Goal: Communication & Community: Answer question/provide support

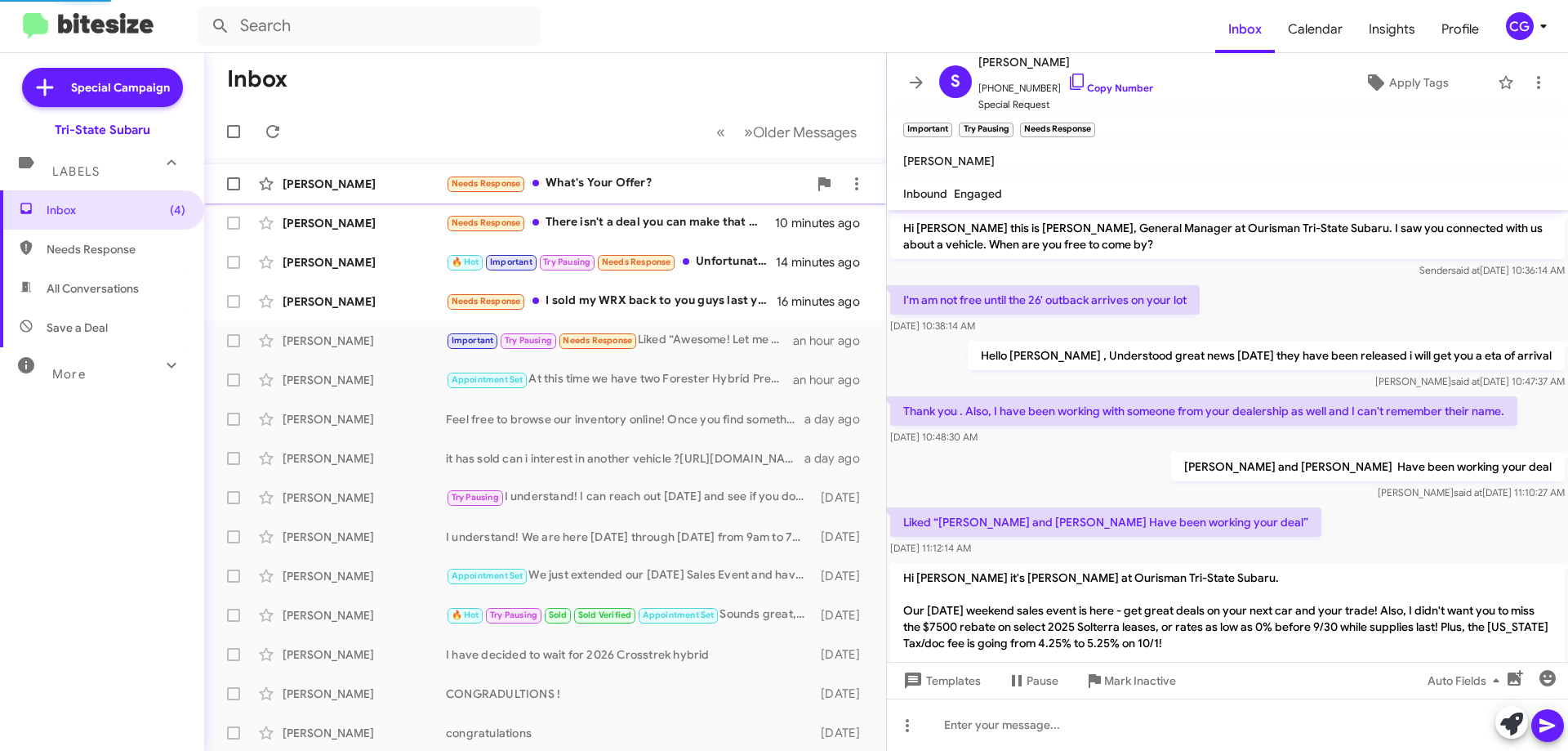
scroll to position [834, 0]
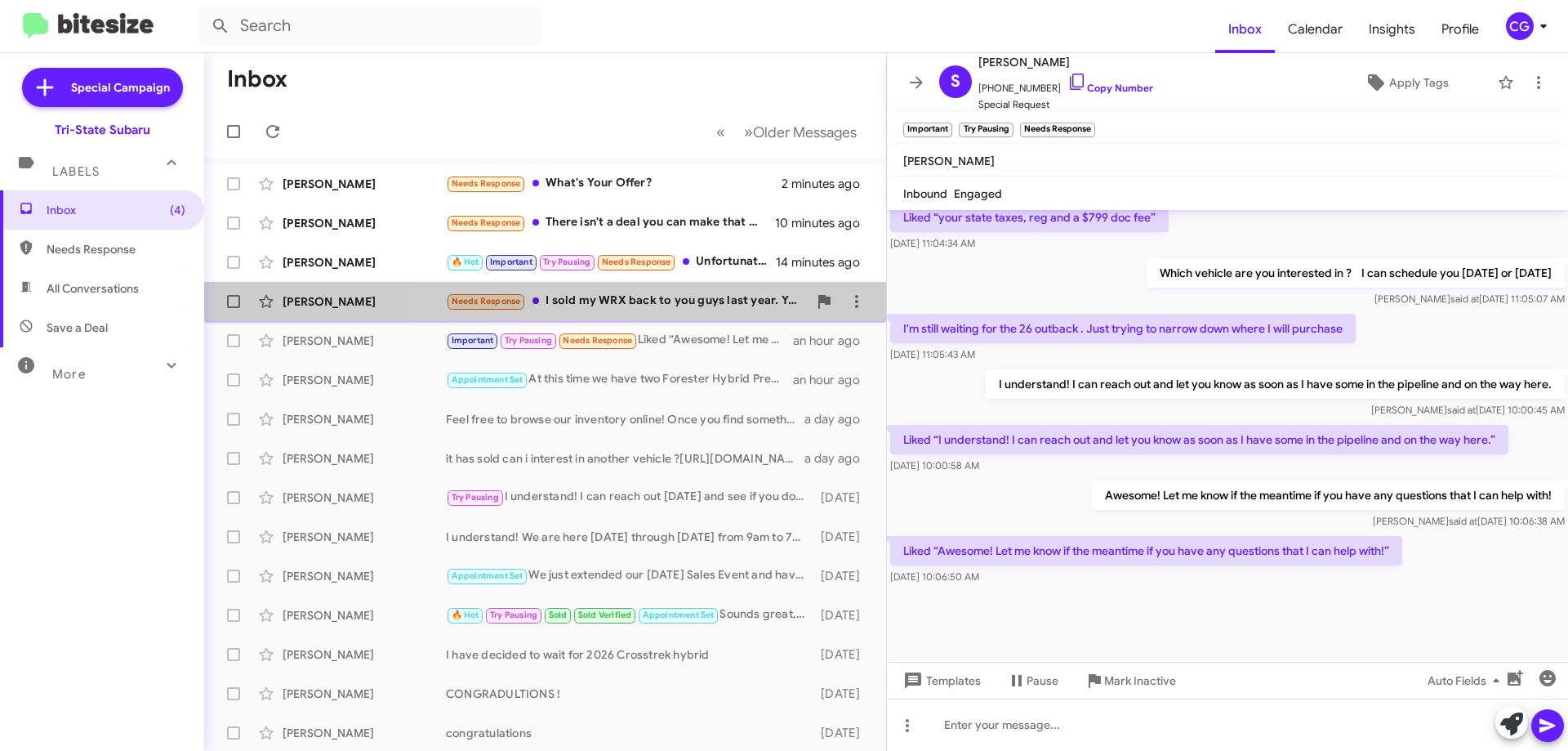
click at [667, 304] on div "Needs Response I sold my WRX back to you guys last year. You guys gave me 11,00…" at bounding box center [627, 301] width 362 height 19
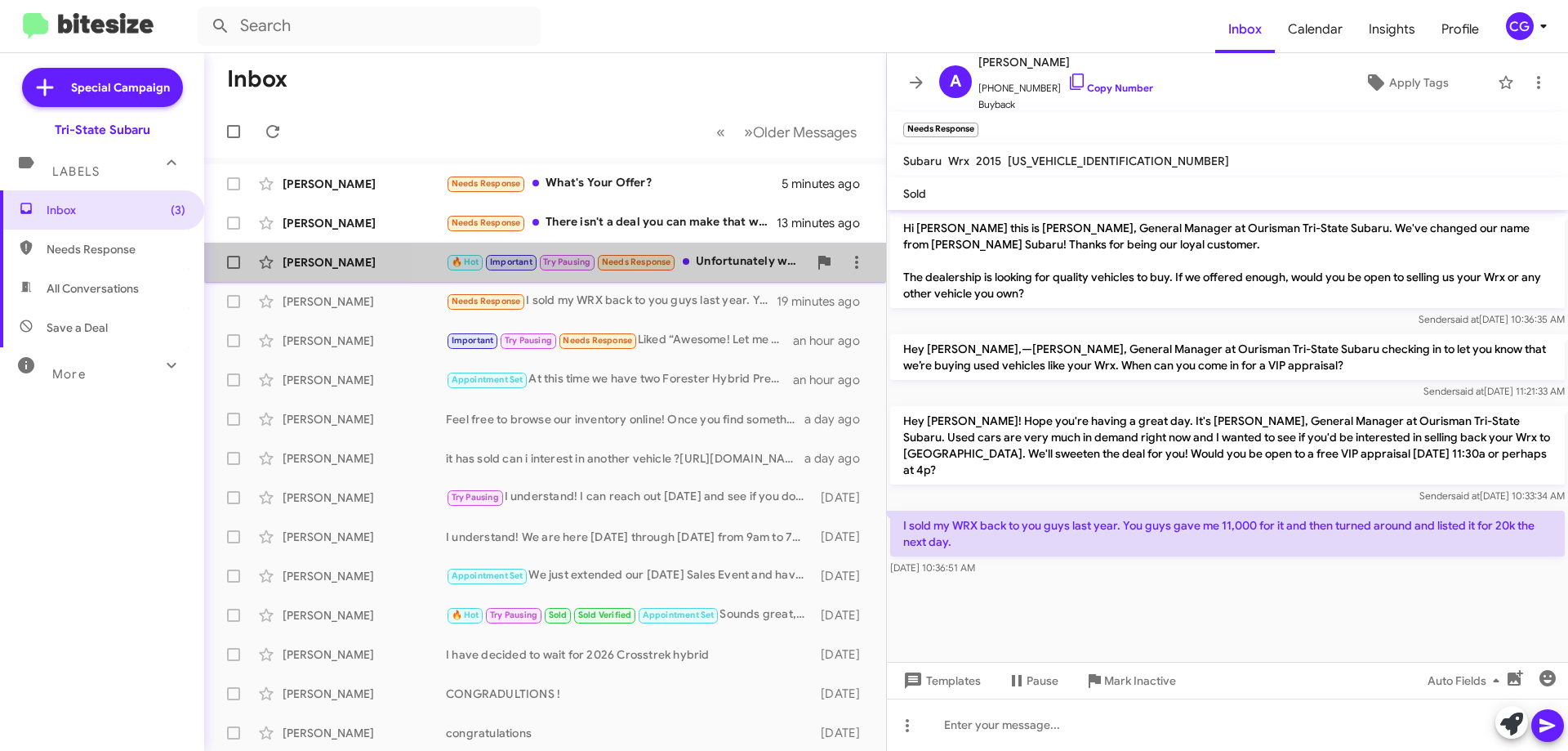
click at [746, 258] on div "🔥 Hot Important Try Pausing Needs Response Unfortunately we traded the Forester…" at bounding box center [627, 262] width 362 height 19
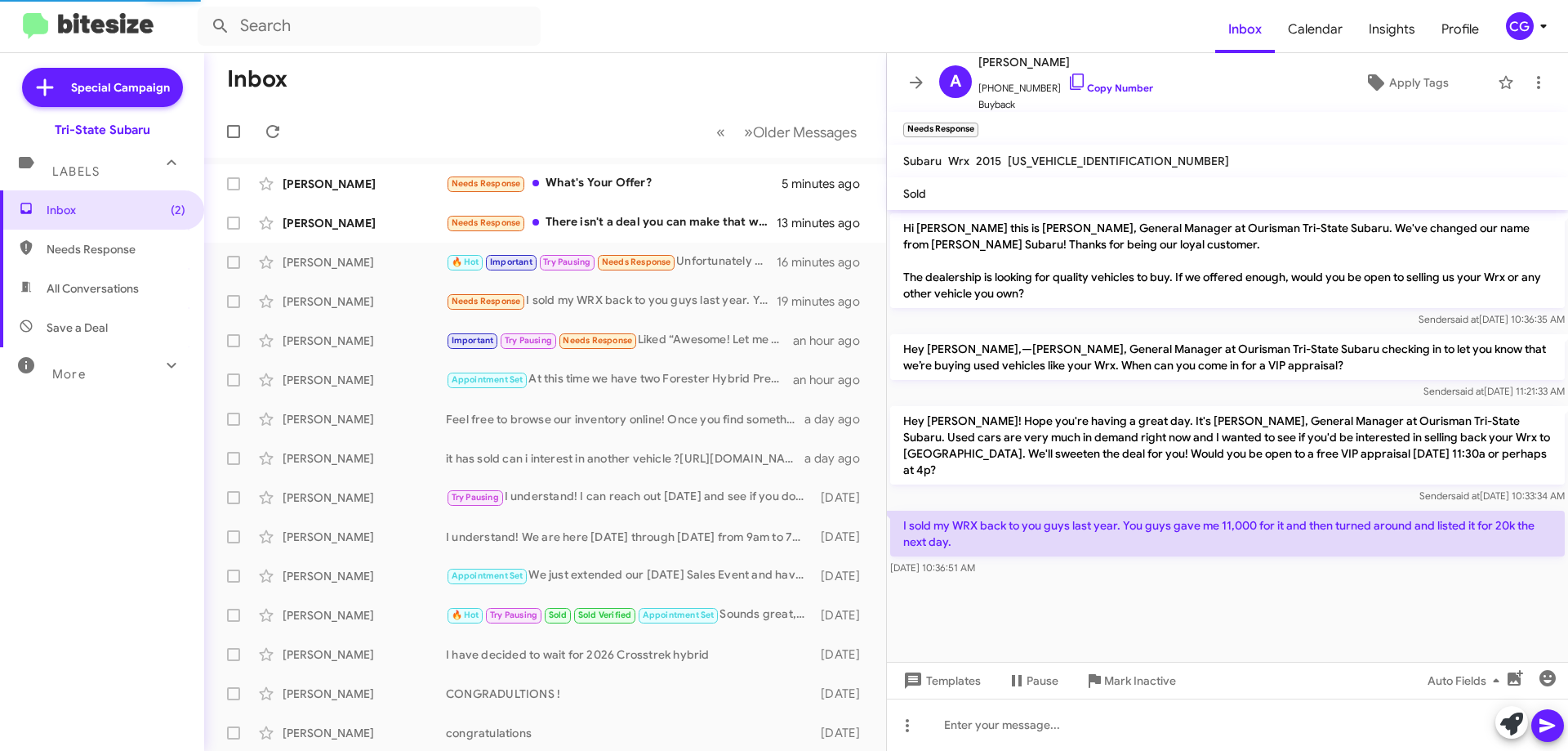
scroll to position [325, 0]
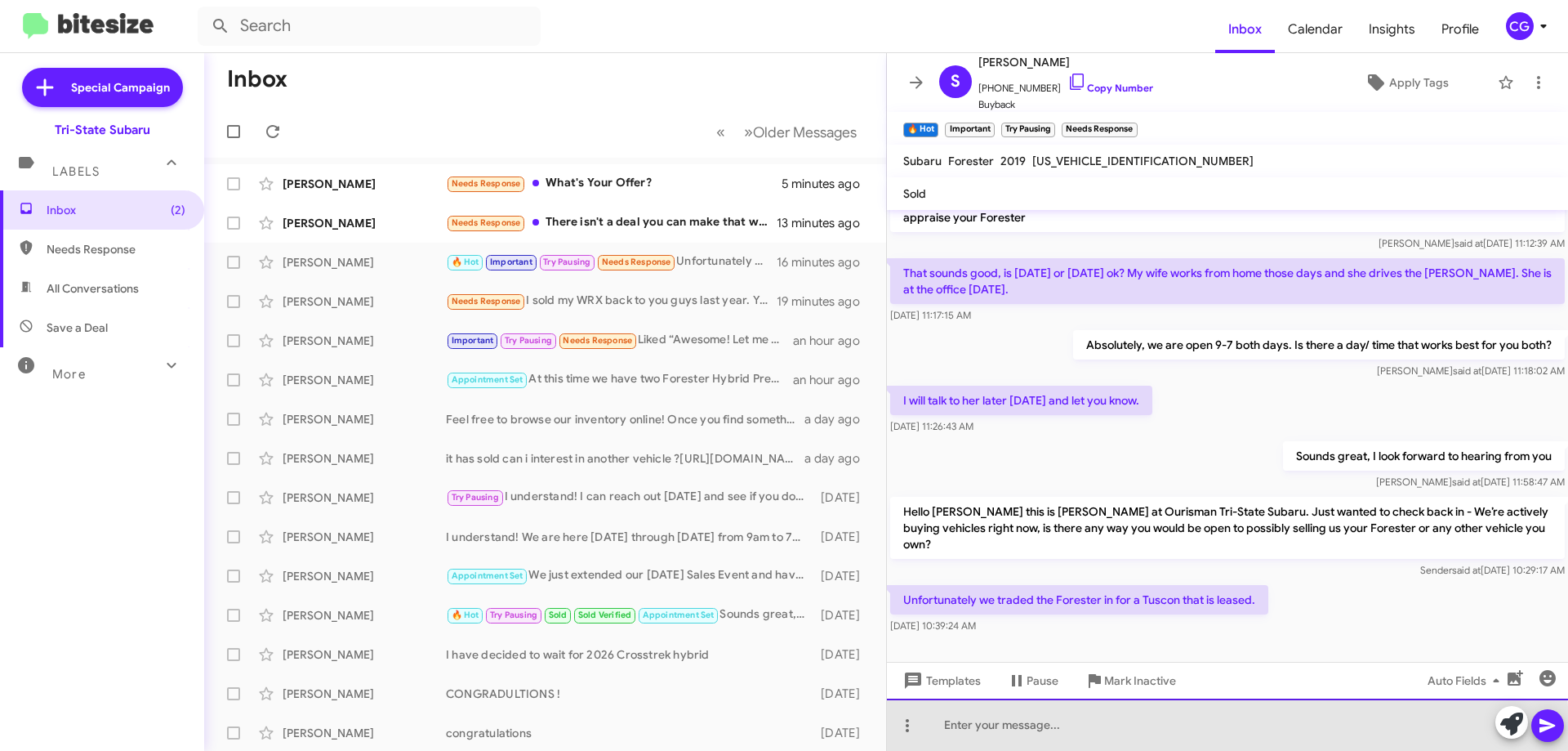
click at [1049, 735] on div at bounding box center [1227, 725] width 681 height 52
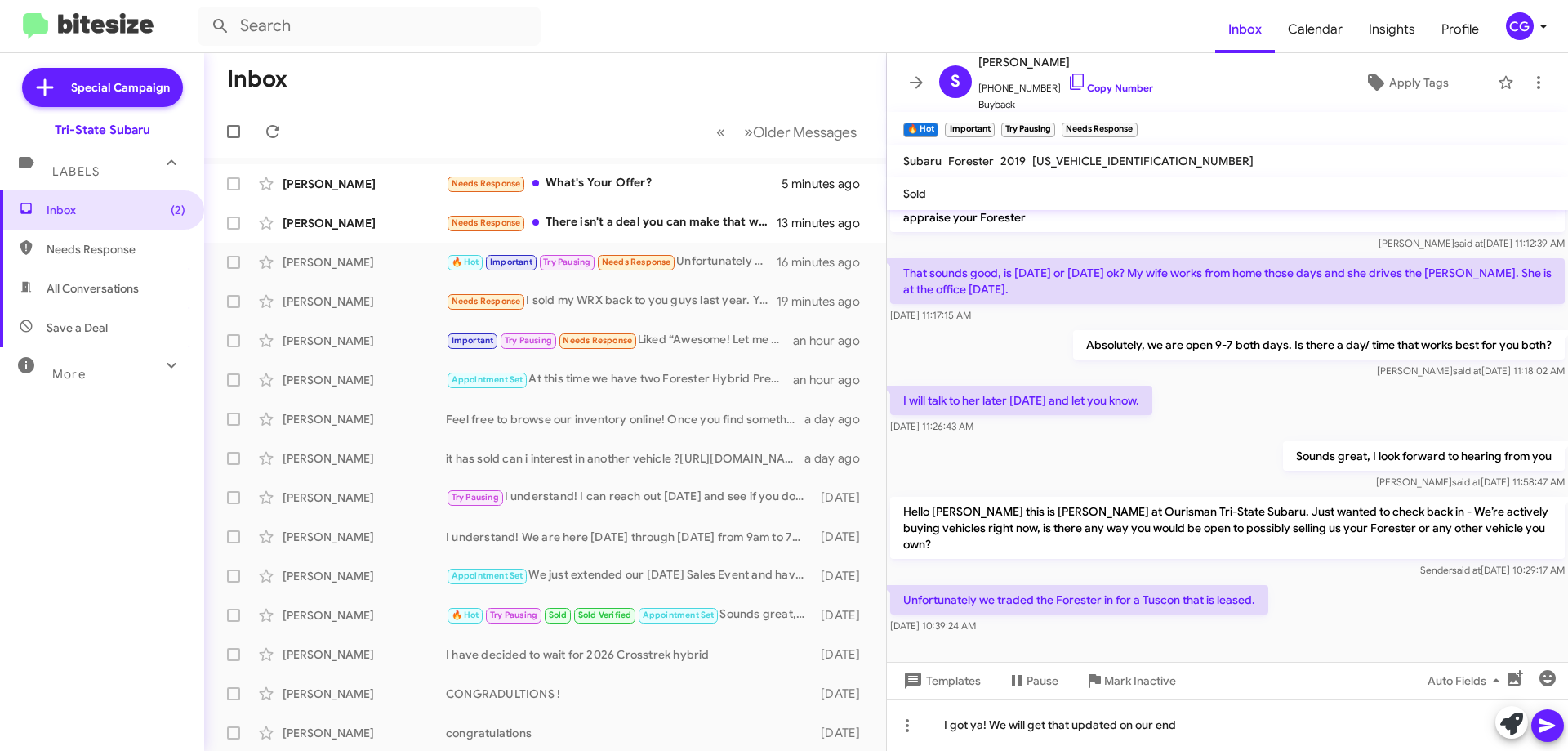
click at [1545, 727] on icon at bounding box center [1547, 726] width 15 height 14
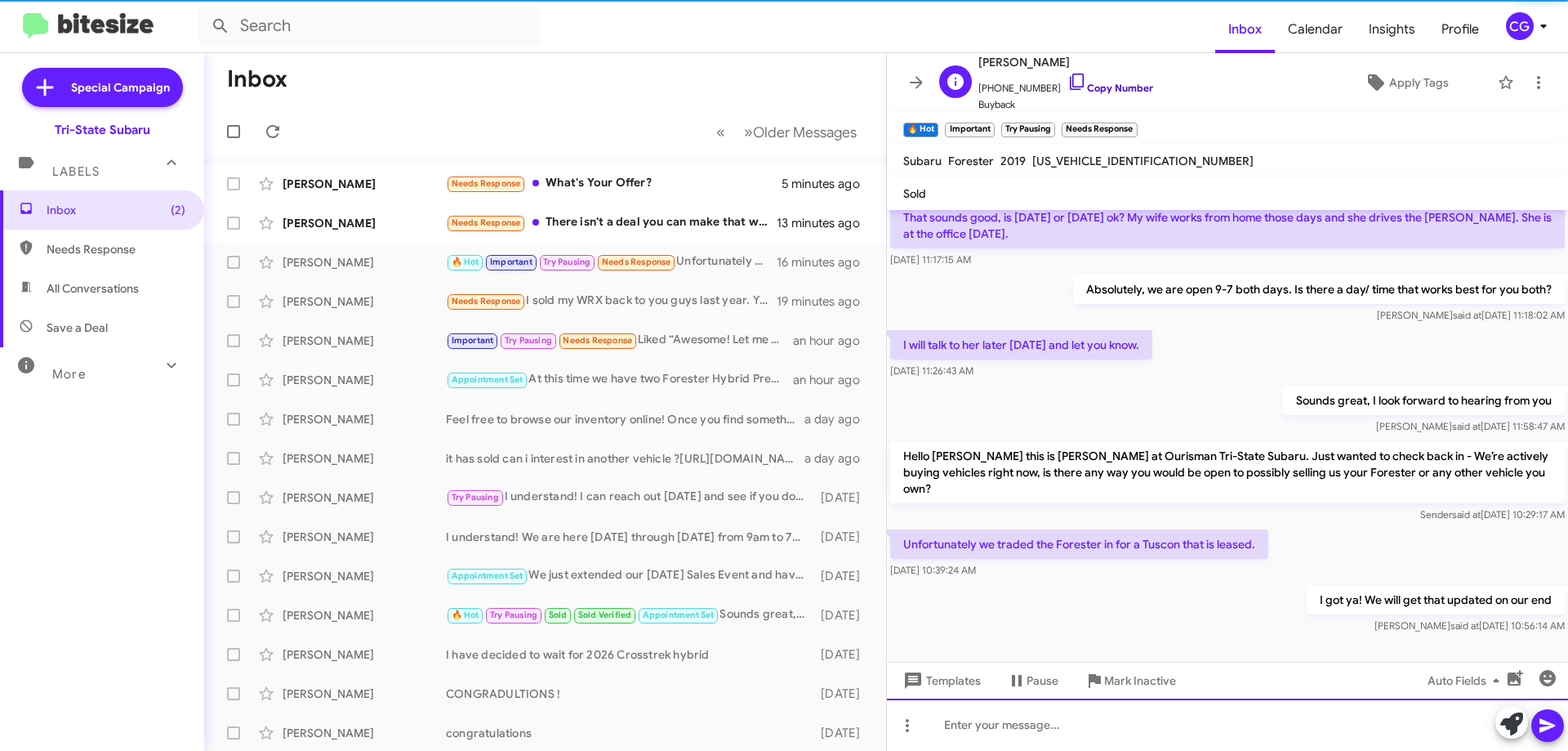
scroll to position [384, 0]
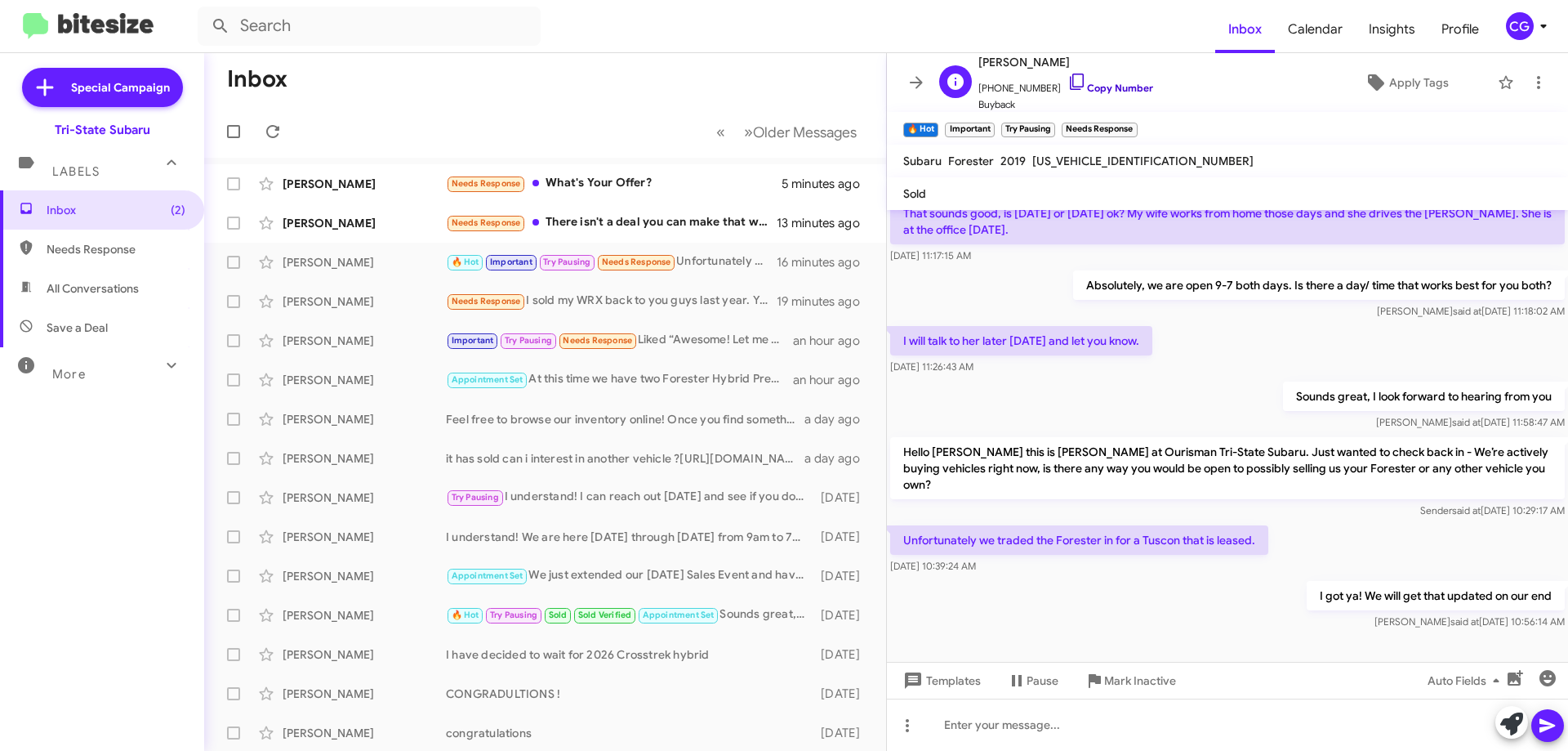
click at [1101, 90] on link "Copy Number" at bounding box center [1110, 88] width 85 height 12
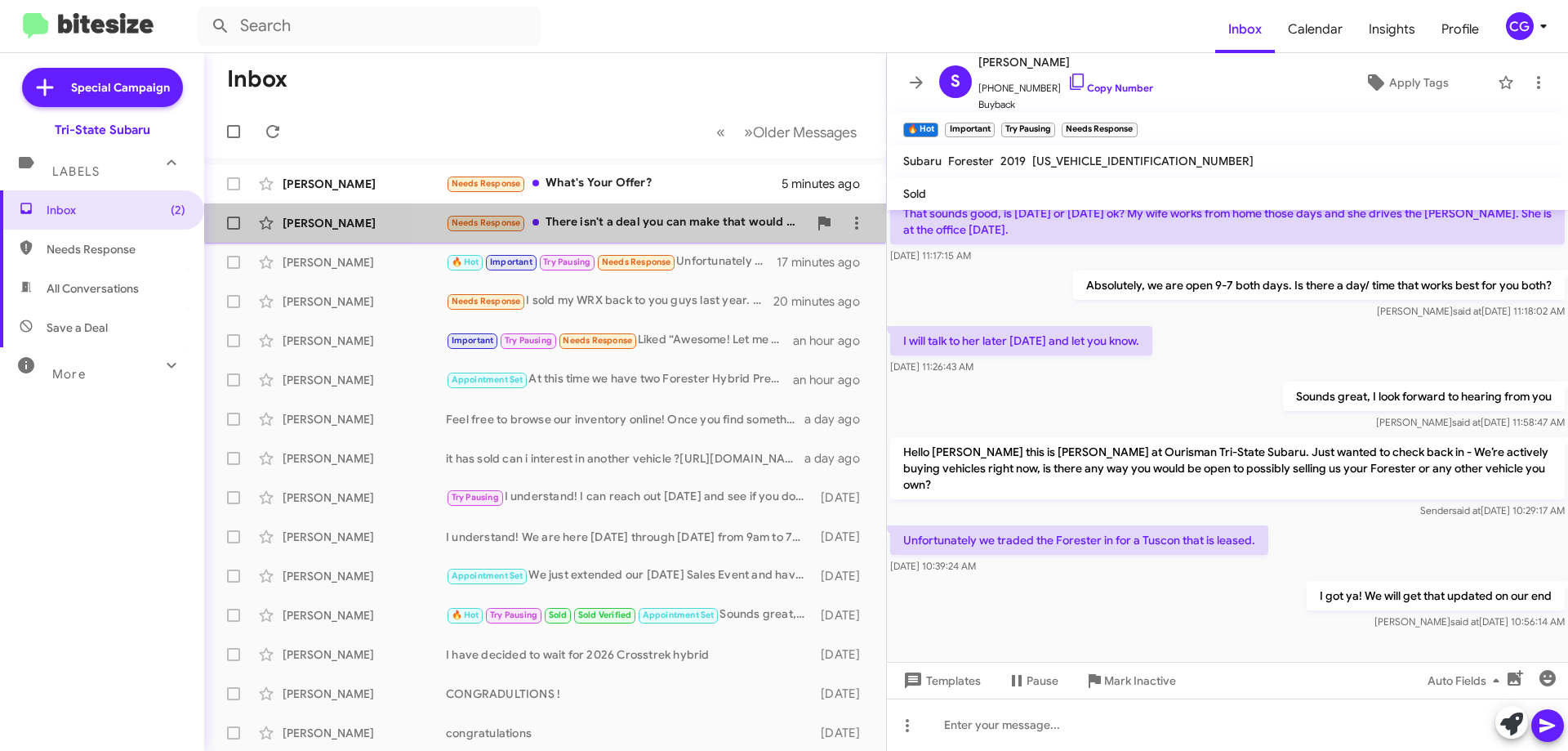
click at [707, 229] on div "Needs Response There isn't a deal you can make that would make it worth it for …" at bounding box center [627, 222] width 362 height 19
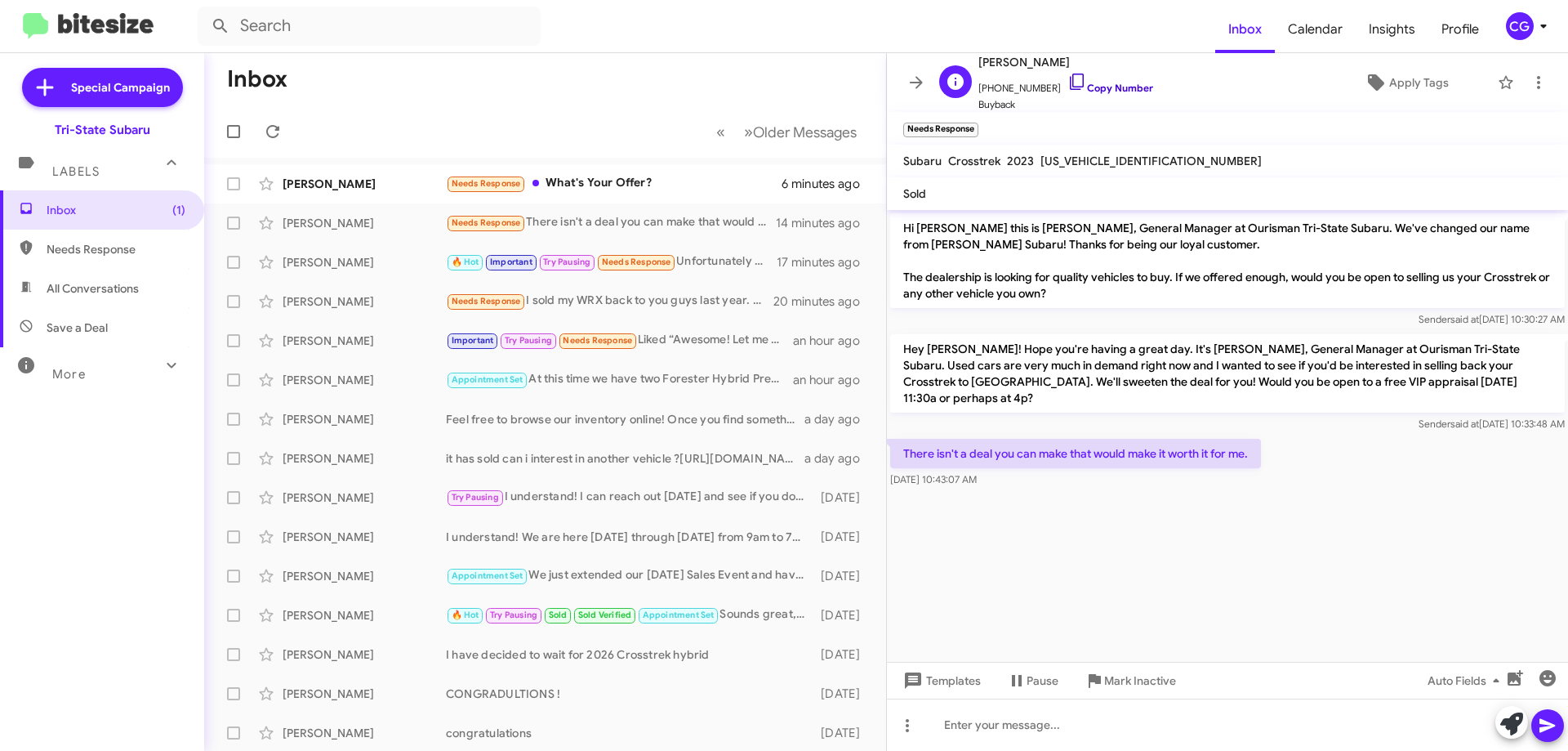
click at [1124, 93] on link "Copy Number" at bounding box center [1110, 88] width 85 height 12
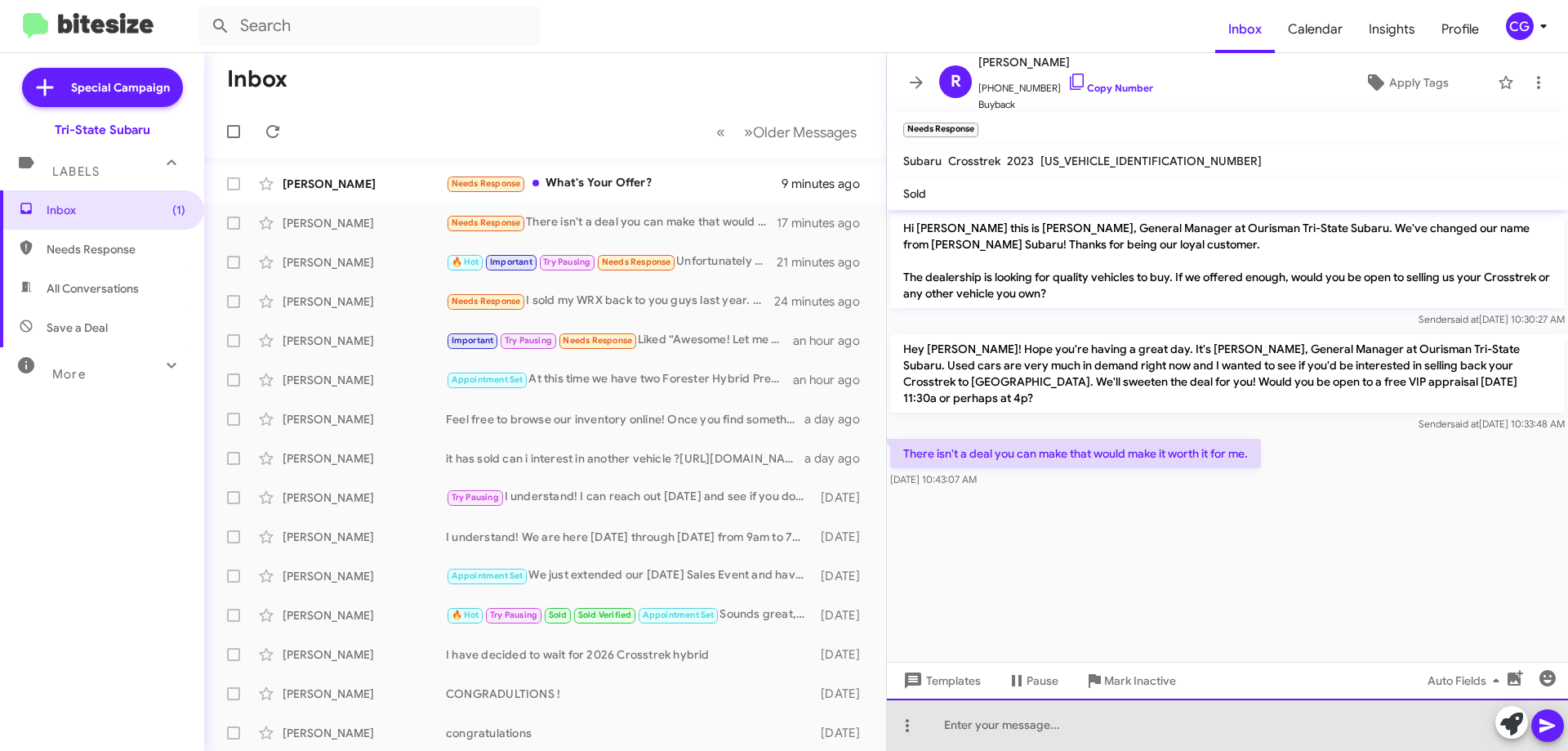
click at [1017, 736] on div at bounding box center [1227, 725] width 681 height 52
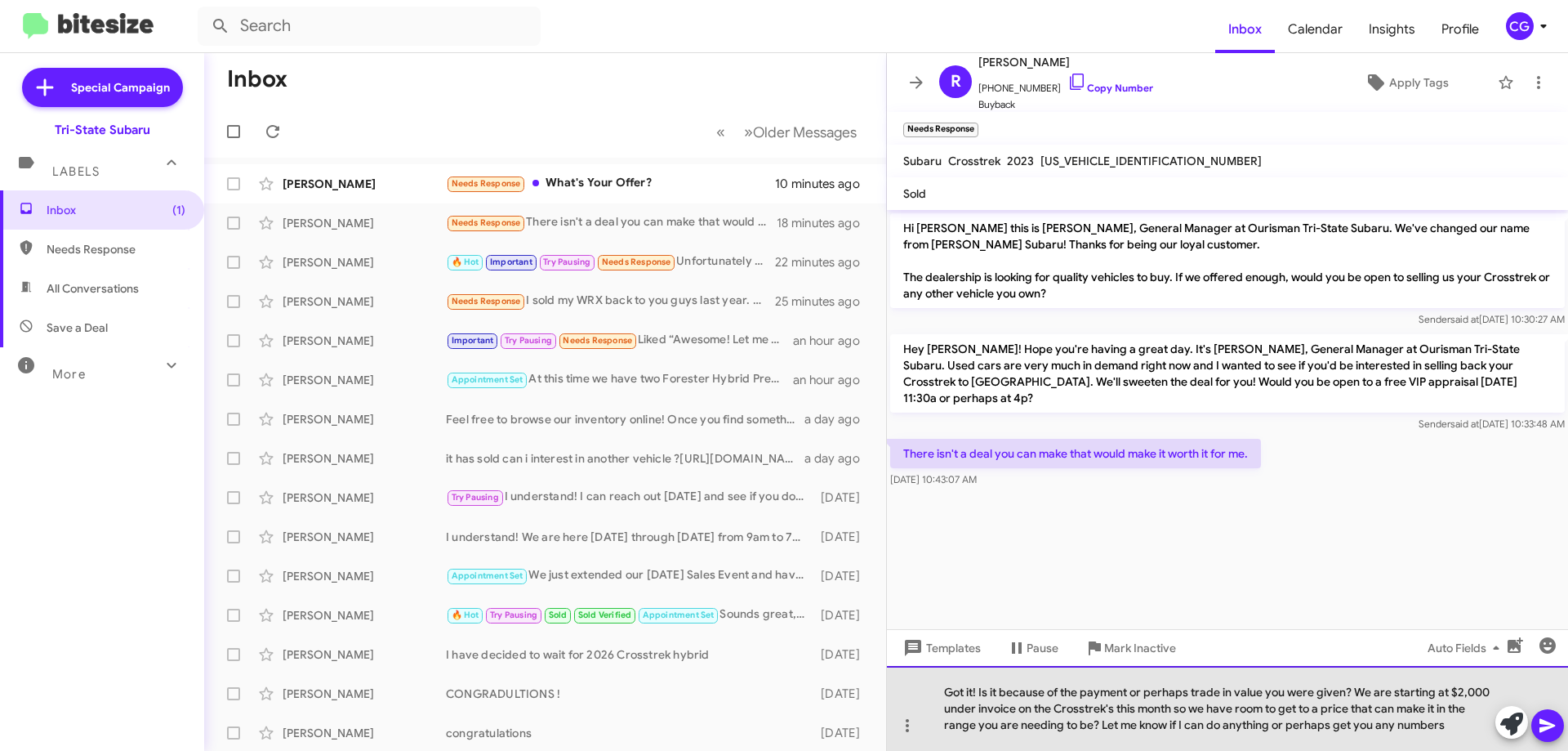
drag, startPoint x: 1451, startPoint y: 729, endPoint x: 920, endPoint y: 678, distance: 533.4
click at [920, 678] on div "Got it! Is it because of the payment or perhaps trade in value you were given? …" at bounding box center [1227, 708] width 681 height 85
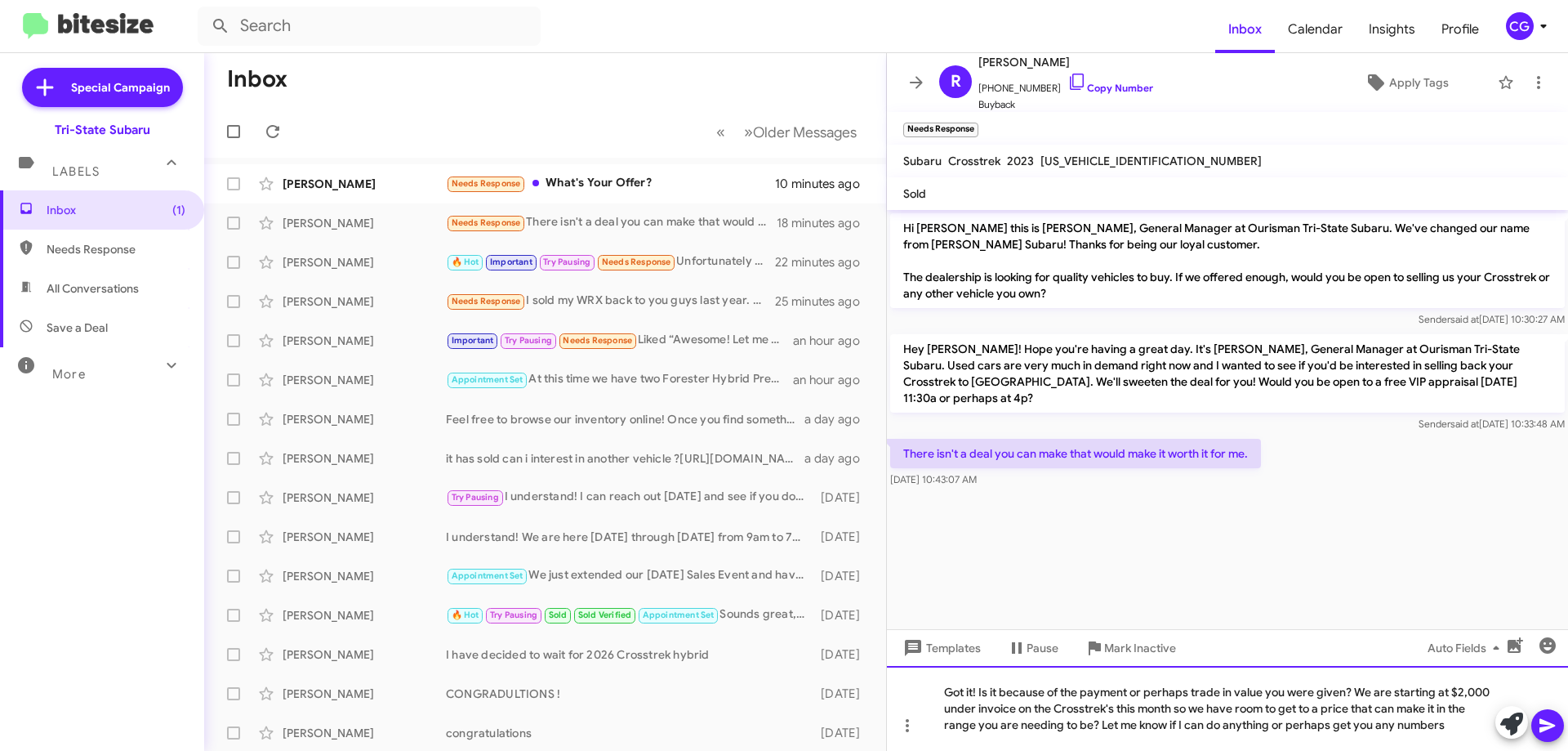
copy div "Got it! Is it because of the payment or perhaps trade in value you were given? …"
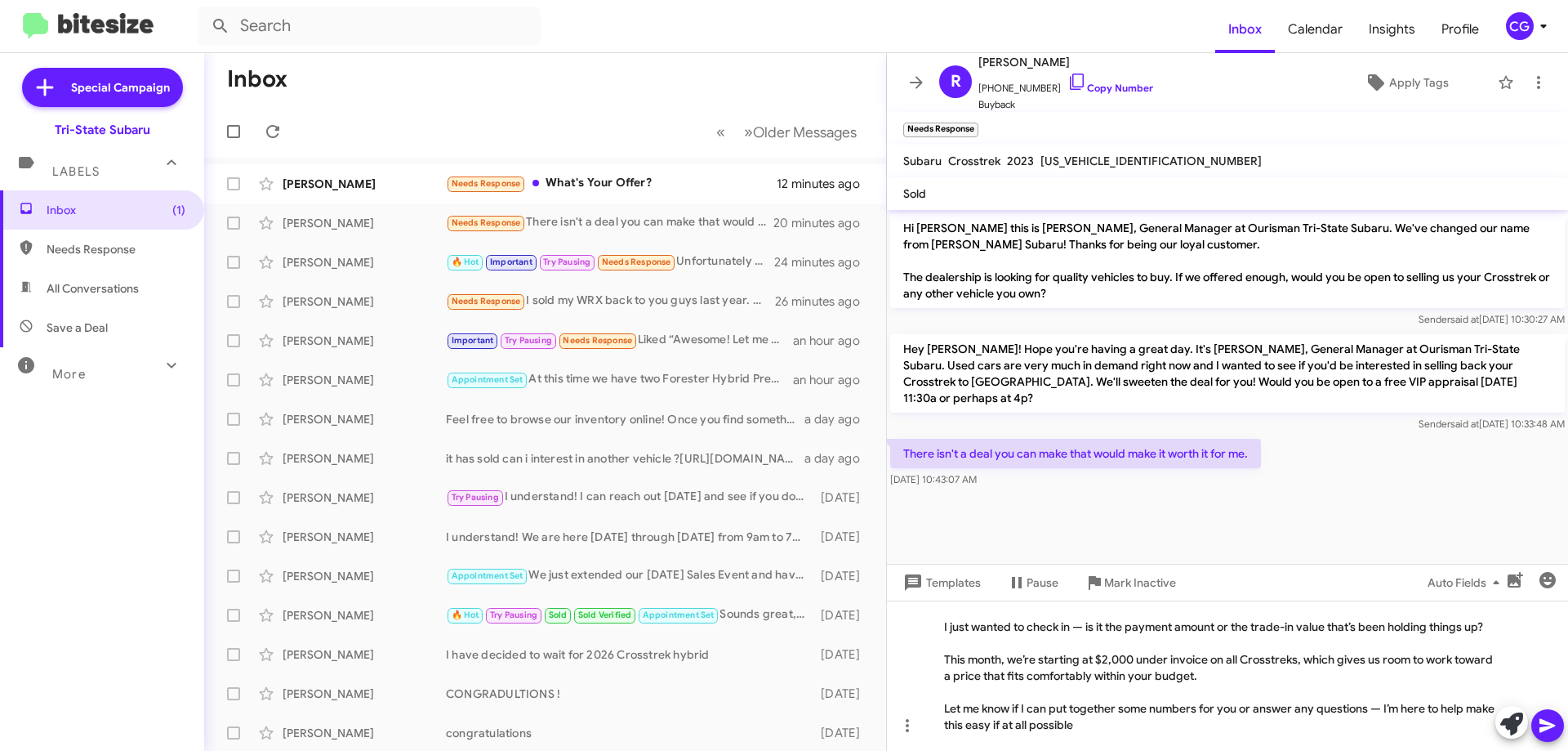
click at [1549, 732] on icon at bounding box center [1547, 725] width 19 height 19
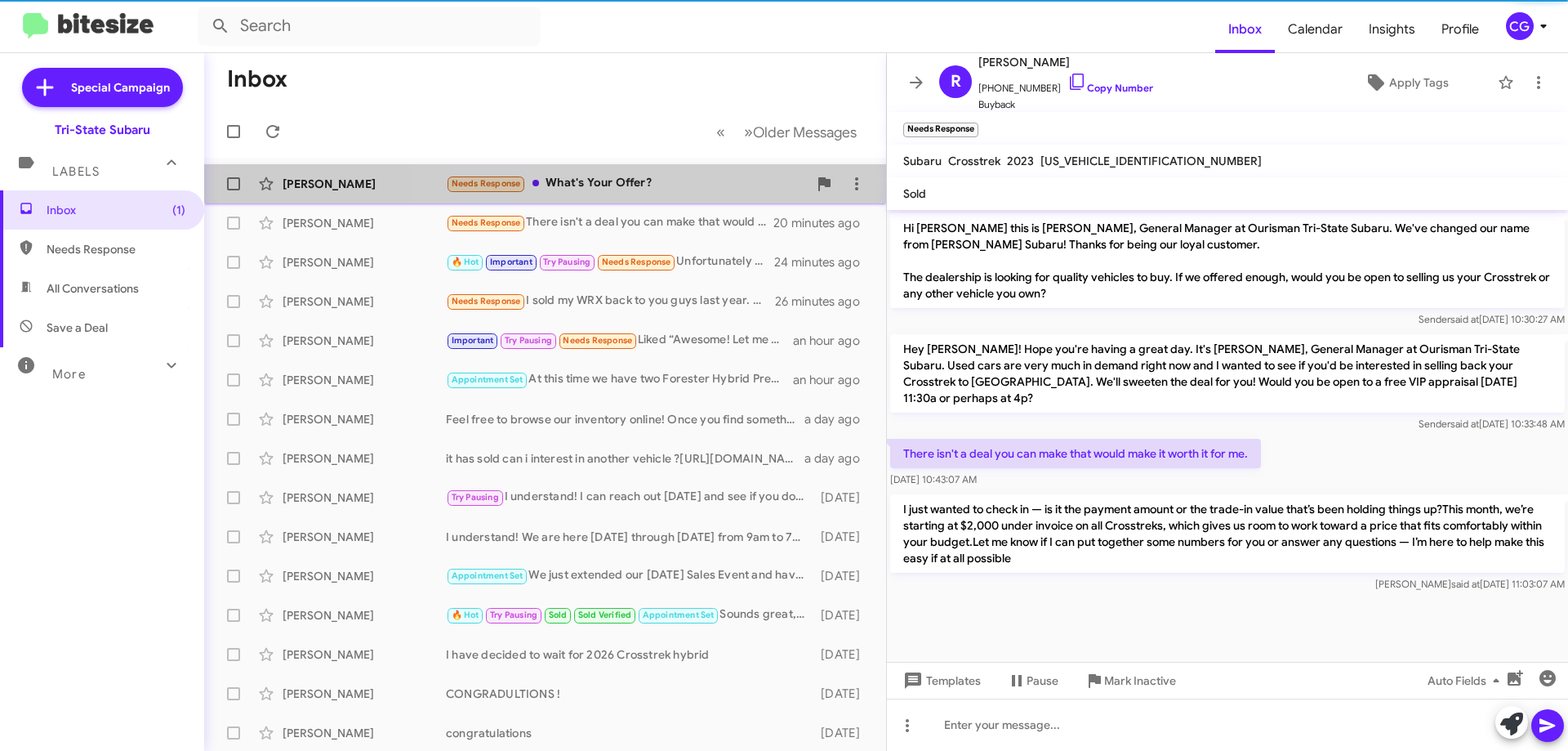
click at [687, 185] on div "Needs Response What's Your Offer?" at bounding box center [627, 184] width 362 height 19
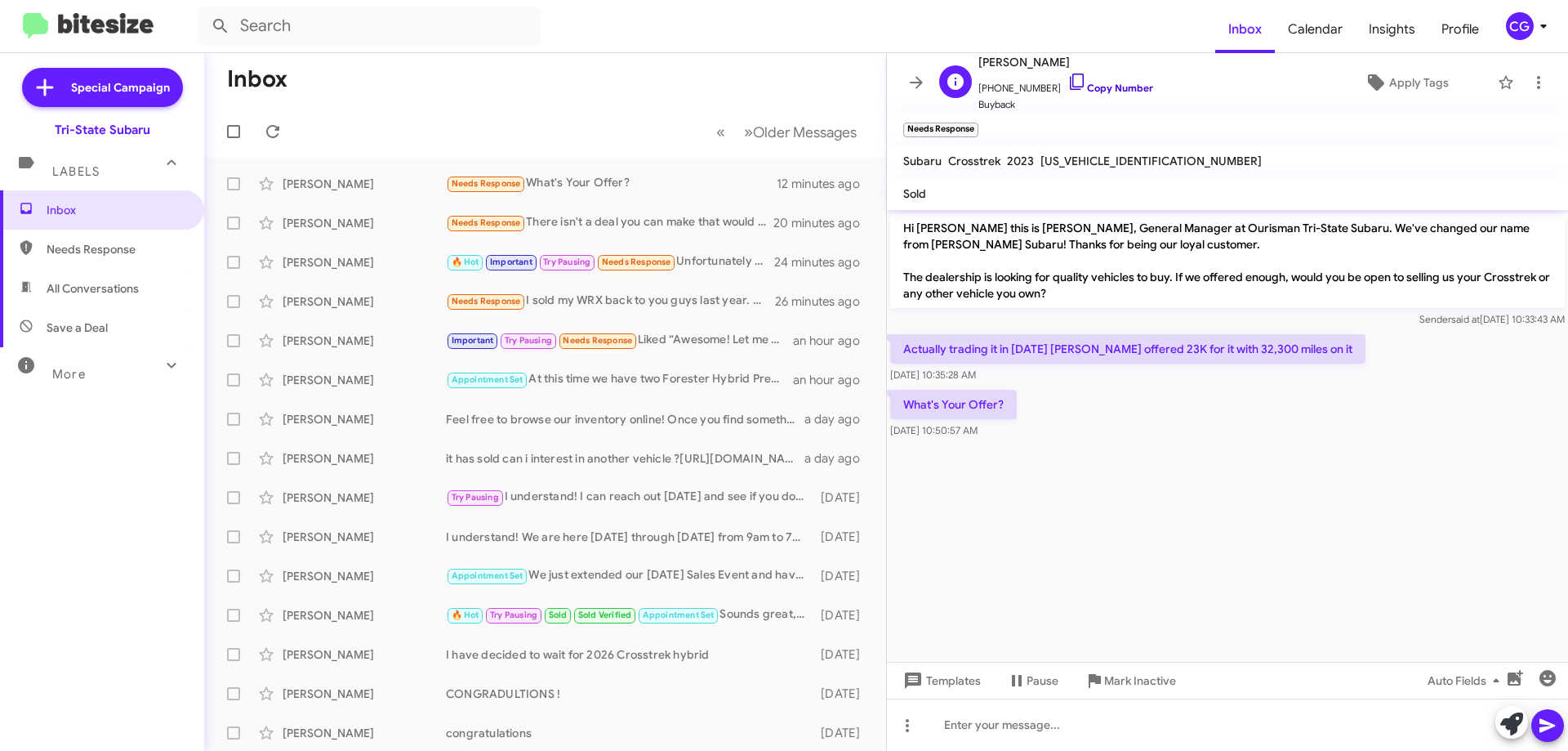
click at [1126, 91] on link "Copy Number" at bounding box center [1110, 88] width 85 height 12
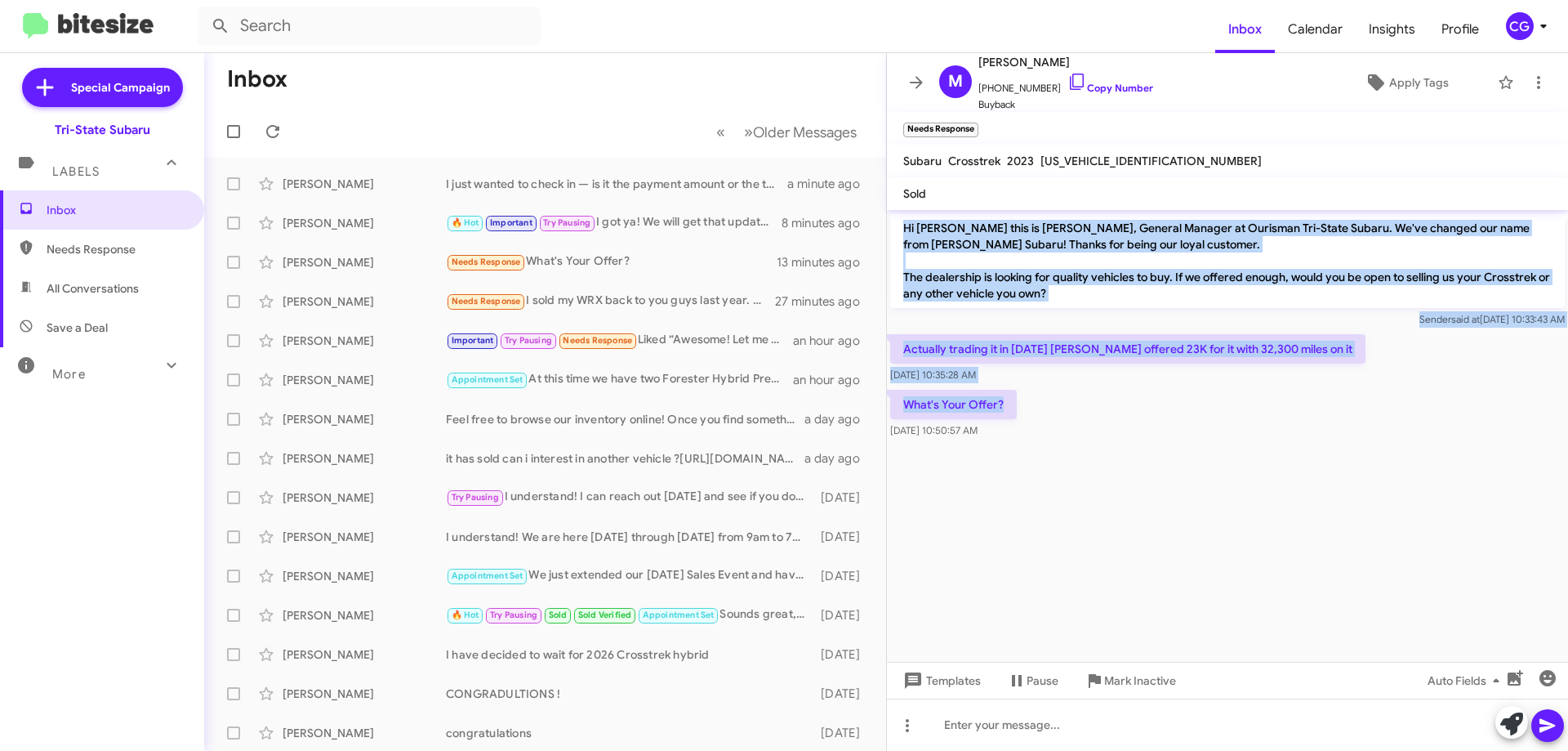
drag, startPoint x: 1003, startPoint y: 402, endPoint x: 904, endPoint y: 235, distance: 194.1
click at [904, 235] on div "Hi Mark this is Joe Amra, General Manager at Ourisman Tri-State Subaru. We've c…" at bounding box center [1227, 326] width 681 height 232
copy div "Hi Mark this is Joe Amra, General Manager at Ourisman Tri-State Subaru. We've c…"
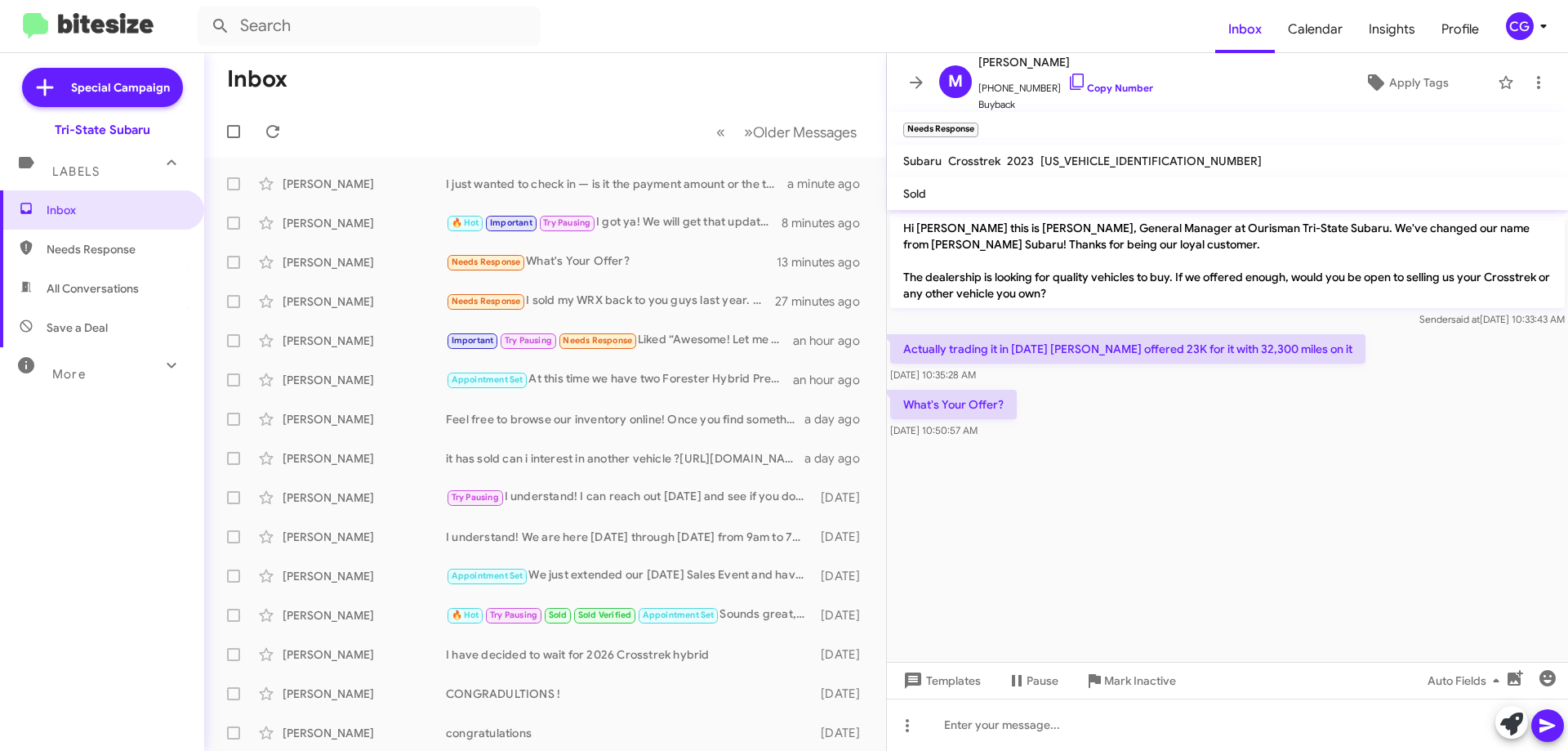
click at [1145, 430] on div "What's Your Offer? Sep 9, 2025, 10:50:57 AM" at bounding box center [1227, 414] width 681 height 56
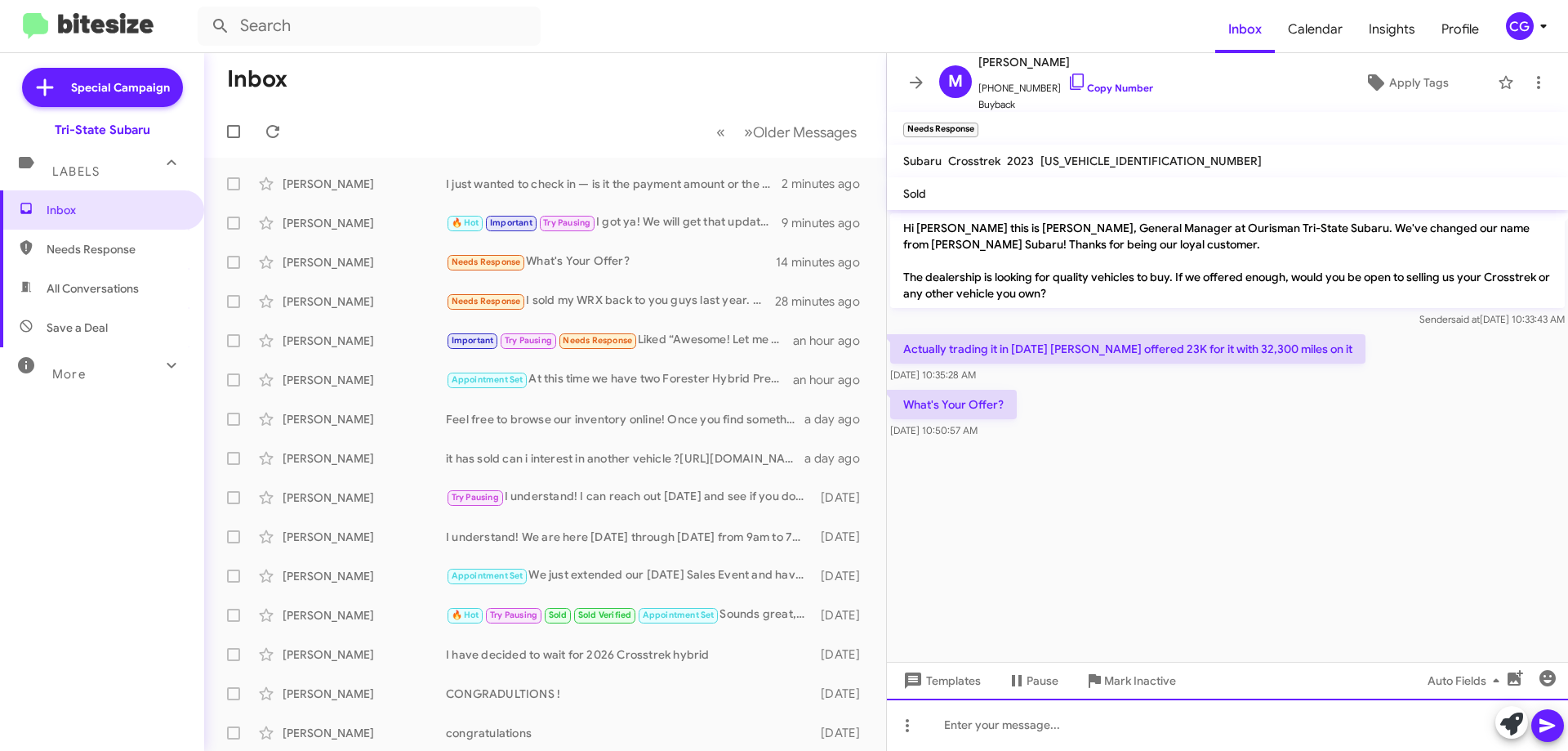
click at [1051, 728] on div at bounding box center [1227, 725] width 681 height 52
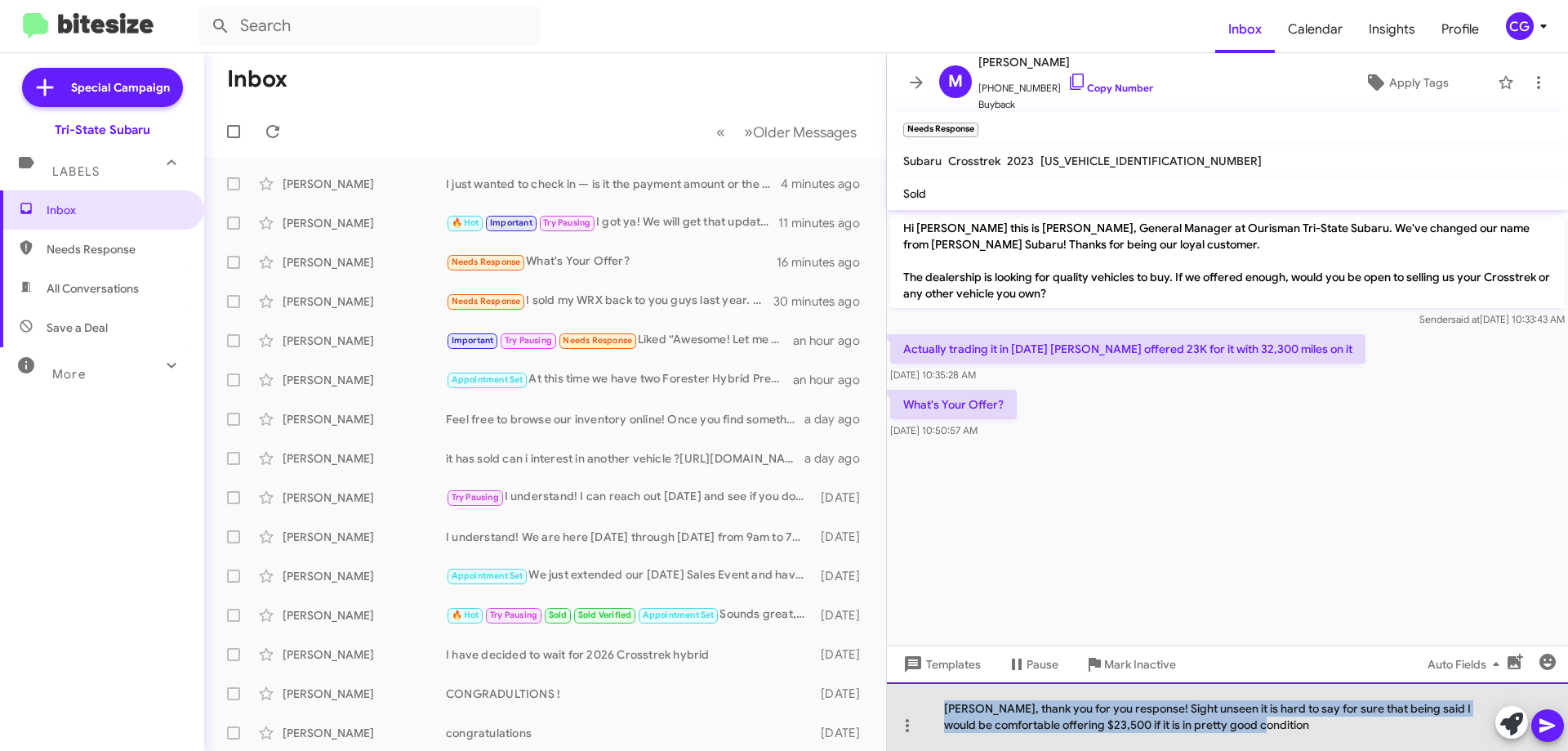
drag, startPoint x: 1268, startPoint y: 730, endPoint x: 895, endPoint y: 698, distance: 374.4
click at [895, 698] on div "Mark, thank you for you response! Sight unseen it is hard to say for sure that …" at bounding box center [1227, 716] width 681 height 69
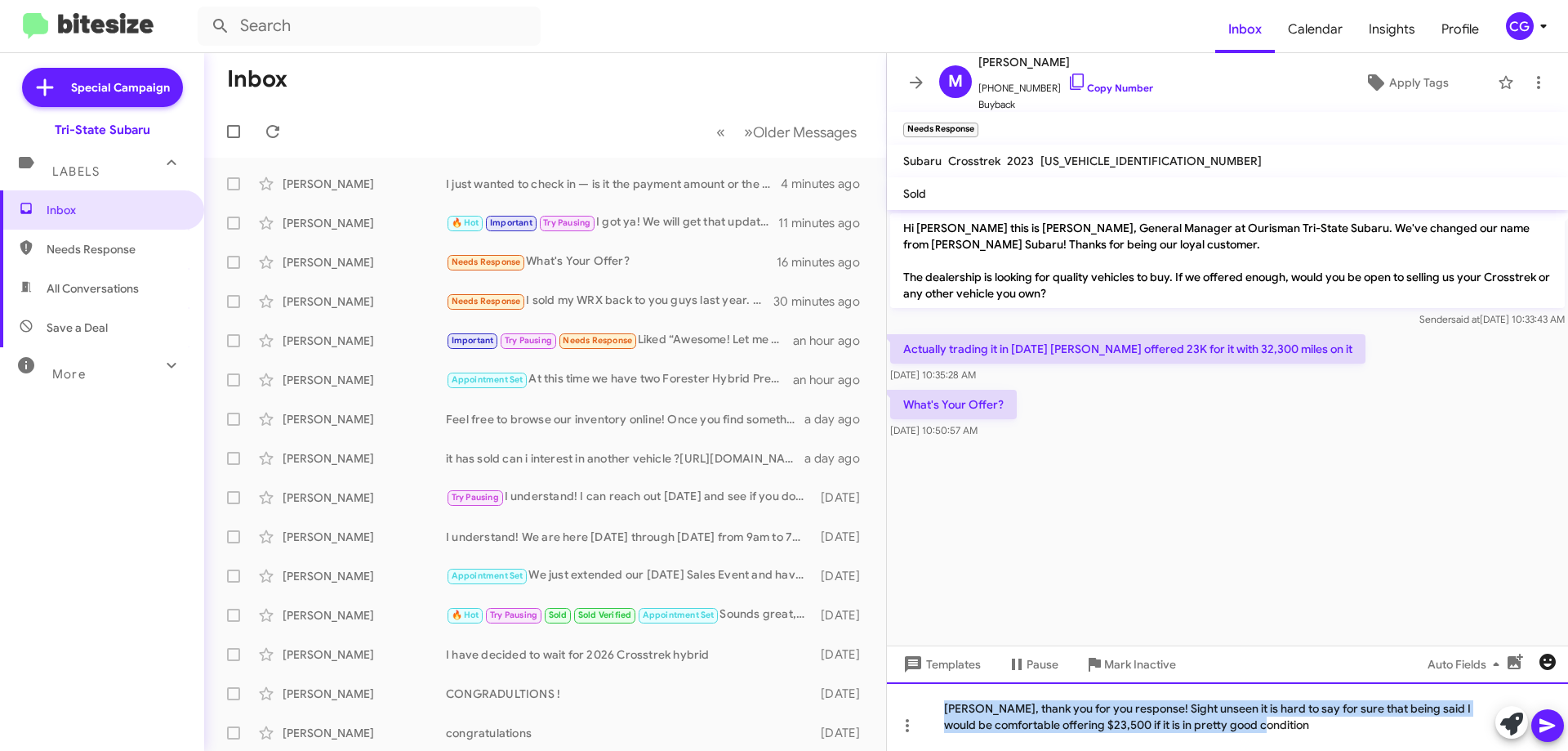
copy div "Mark, thank you for you response! Sight unseen it is hard to say for sure that …"
click at [1286, 737] on div "Mark, thank you for you response! Sight unseen it is hard to say for sure that …" at bounding box center [1227, 716] width 681 height 69
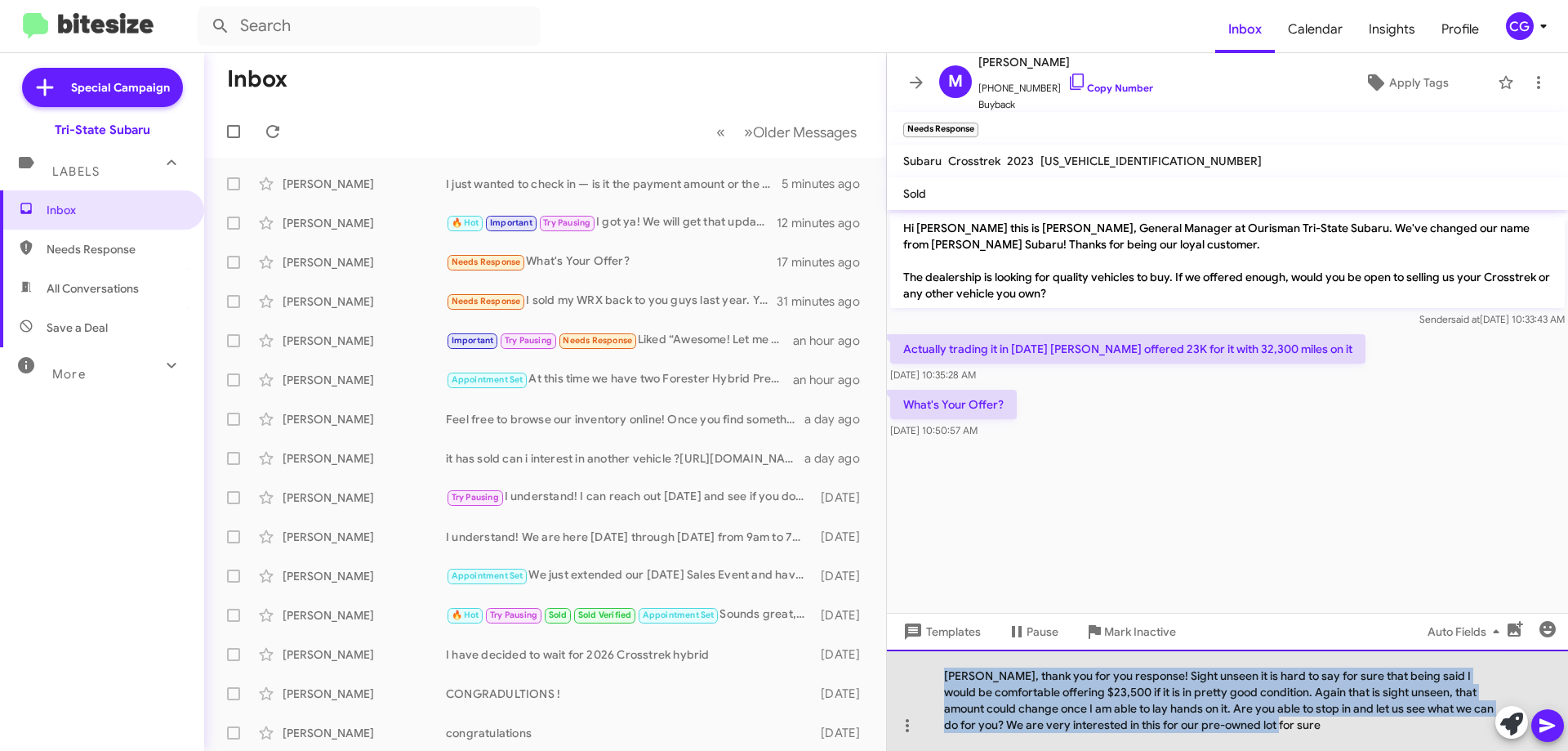
drag, startPoint x: 1292, startPoint y: 729, endPoint x: 935, endPoint y: 667, distance: 362.3
click at [935, 667] on div "Mark, thank you for you response! Sight unseen it is hard to say for sure that …" at bounding box center [1227, 700] width 681 height 101
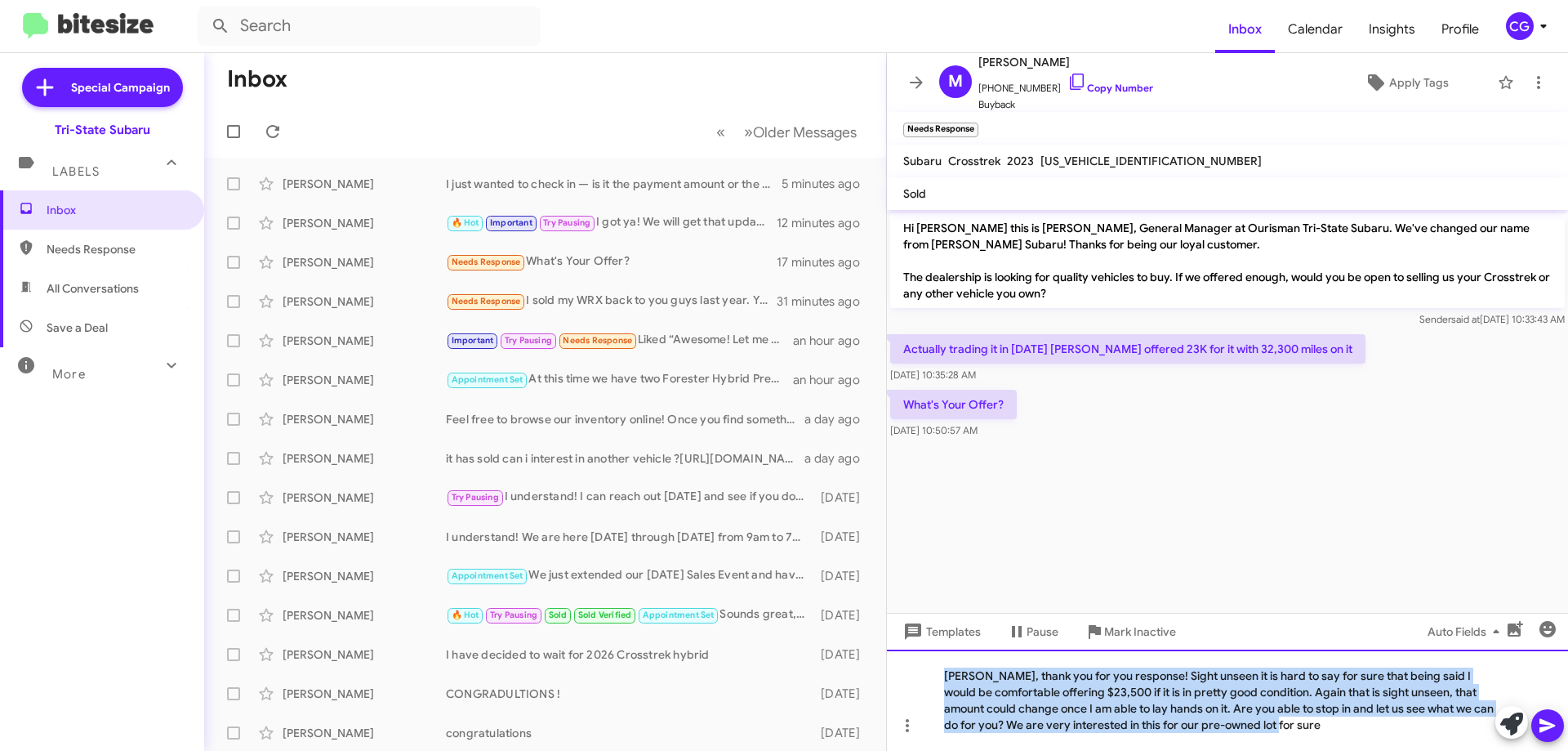
copy div "Mark, thank you for you response! Sight unseen it is hard to say for sure that …"
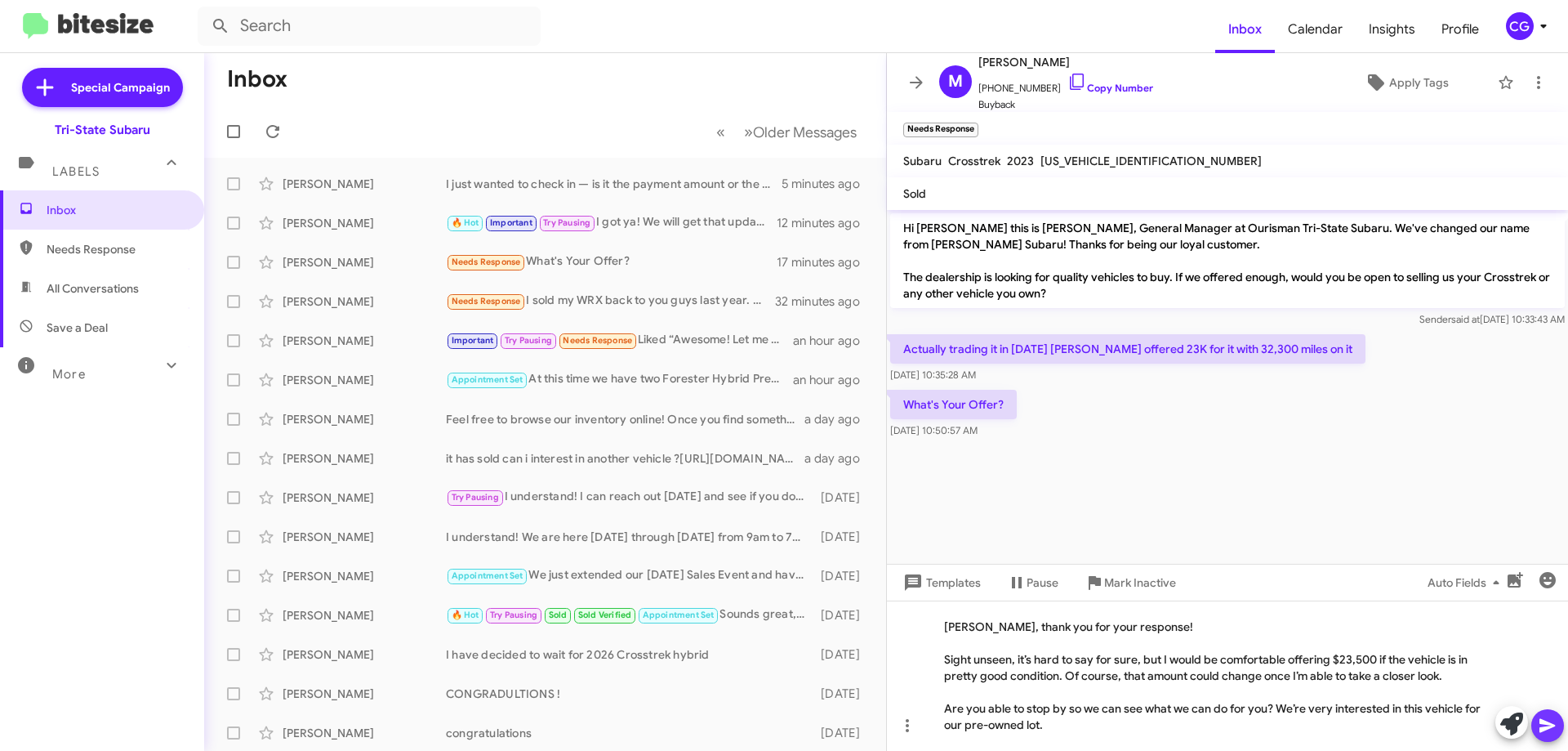
click at [1543, 732] on icon at bounding box center [1547, 726] width 15 height 14
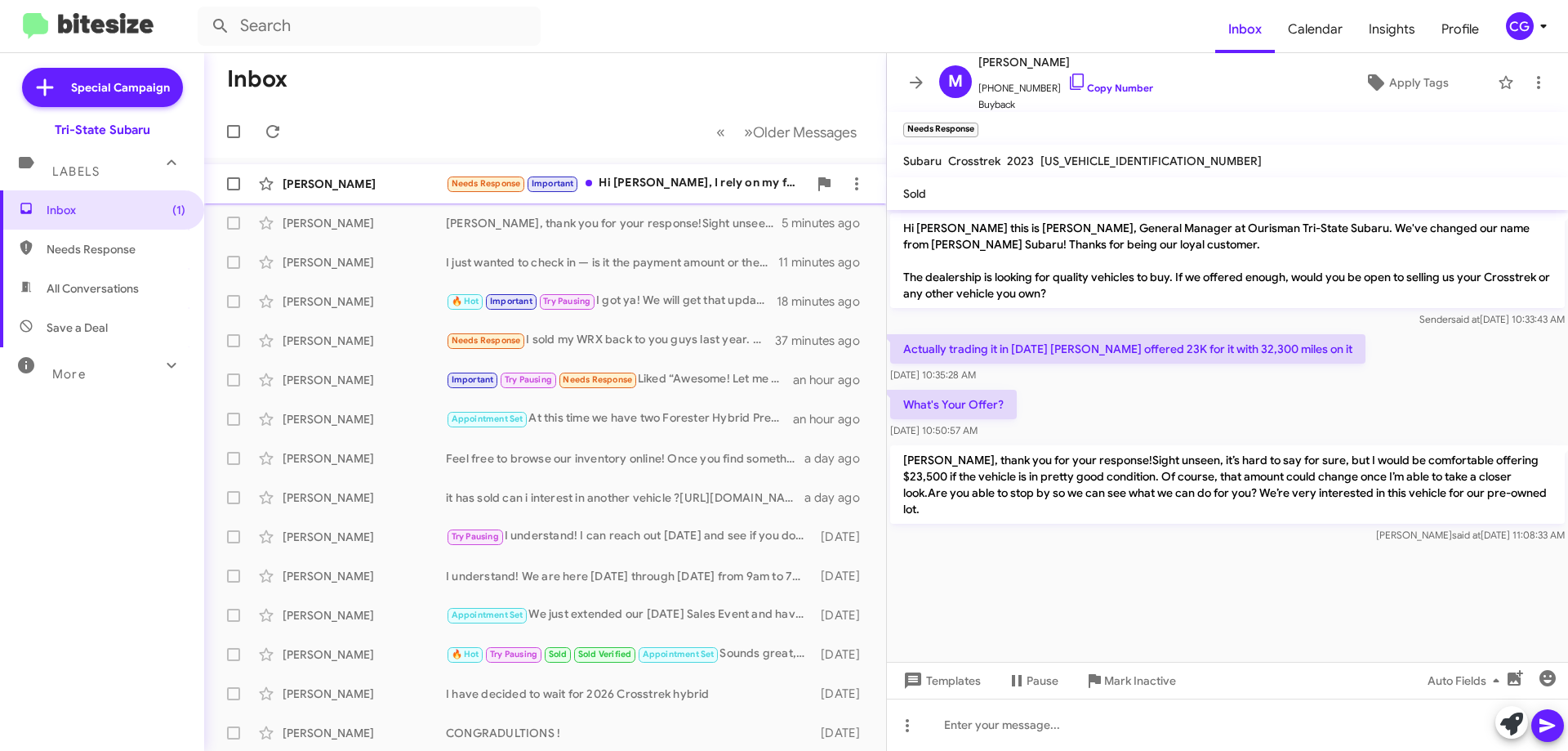
click at [703, 184] on div "Needs Response Important Hi Joe, I rely on my forester as my daily vehicle for …" at bounding box center [627, 184] width 362 height 19
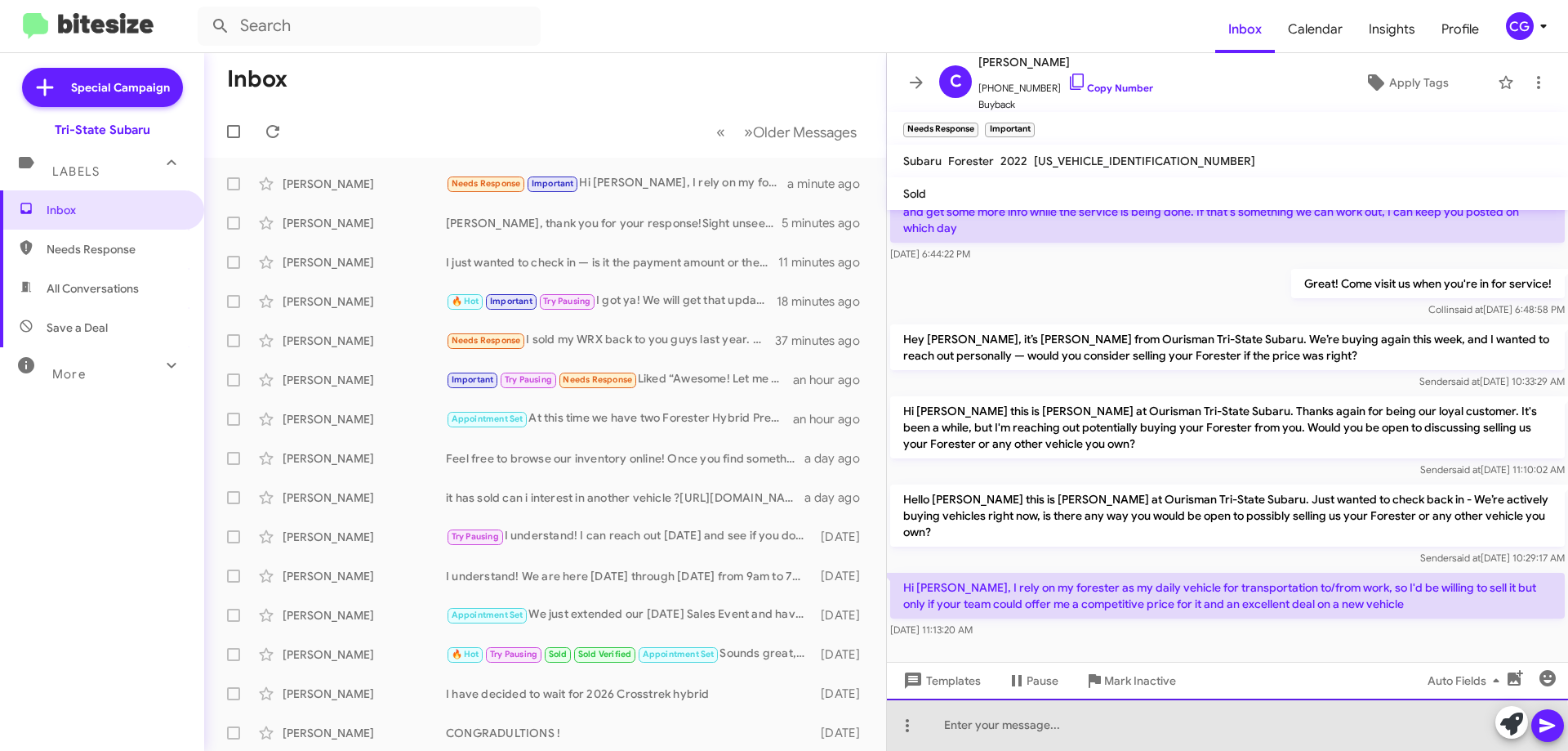
click at [970, 736] on div at bounding box center [1227, 725] width 681 height 52
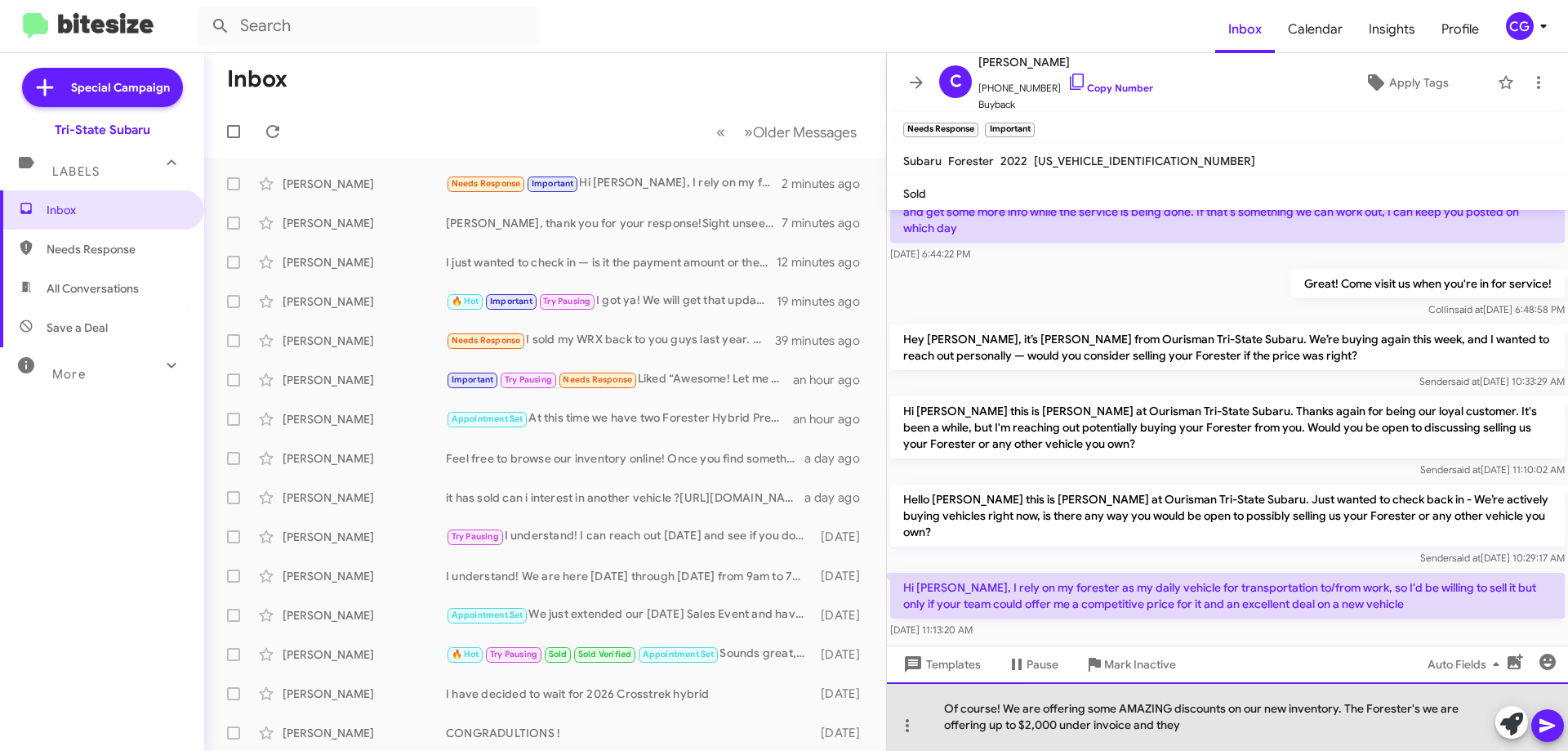
click at [1193, 726] on div "Of course! We are offering some AMAZING discounts on our new inventory. The For…" at bounding box center [1227, 716] width 681 height 69
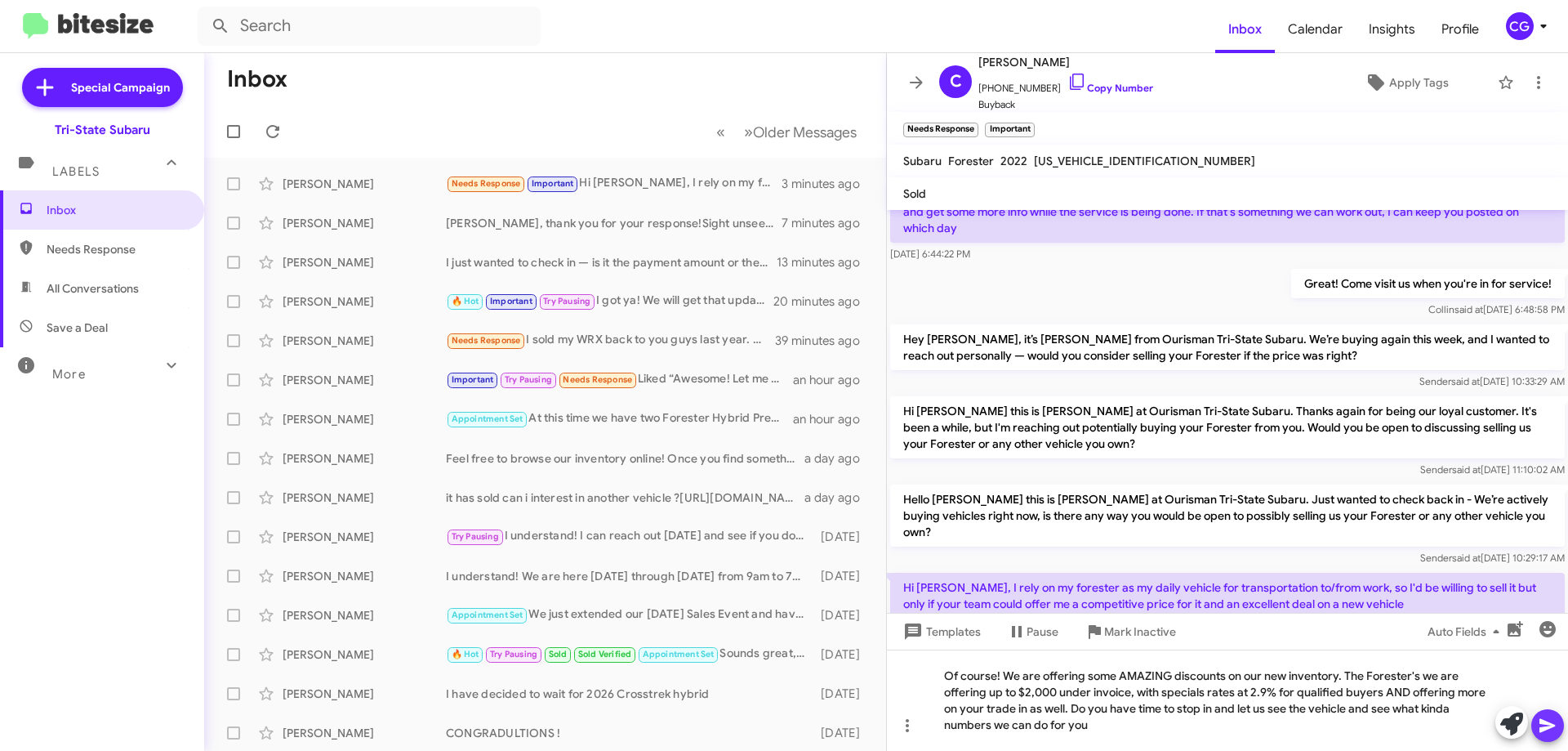
click at [1554, 731] on icon at bounding box center [1547, 725] width 19 height 19
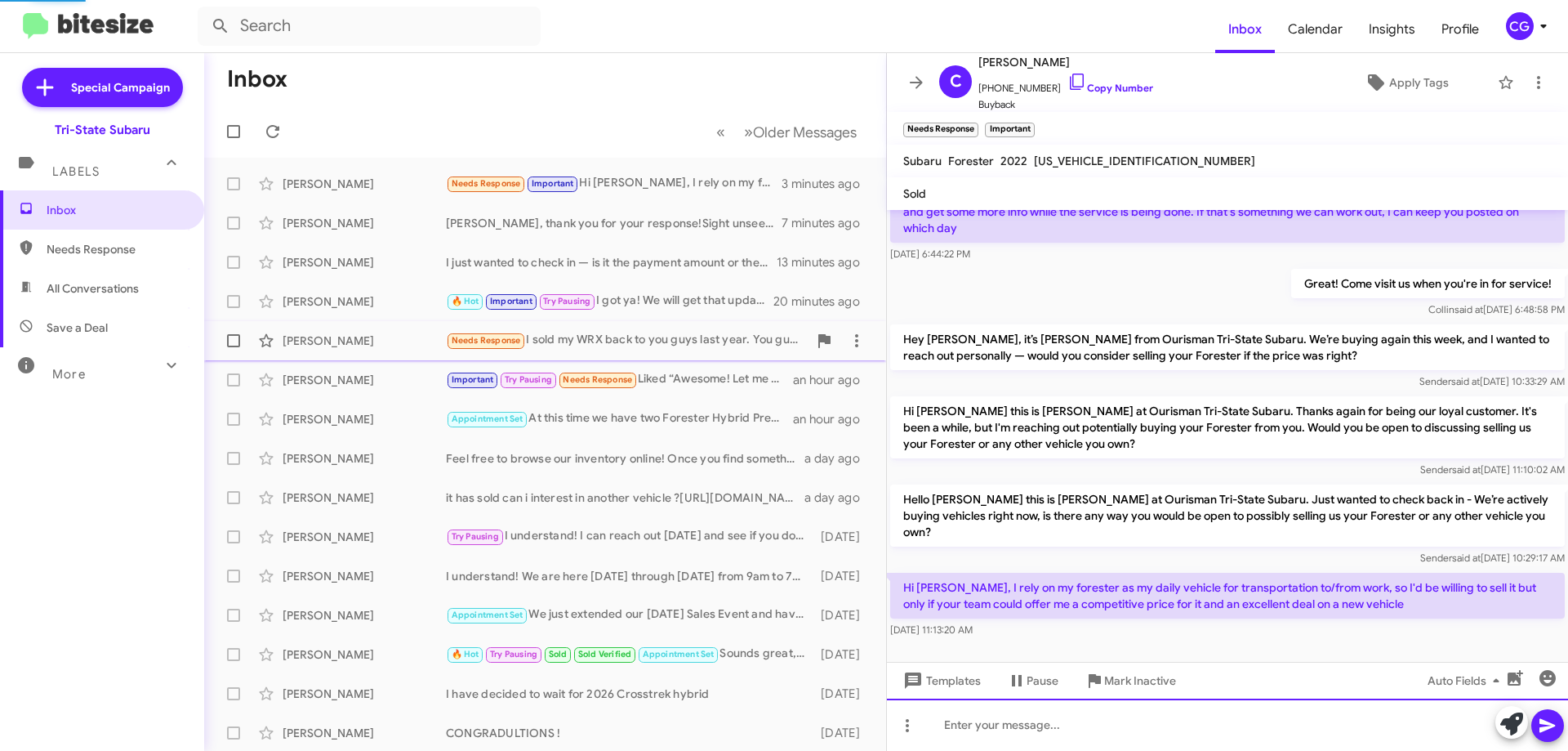
scroll to position [0, 0]
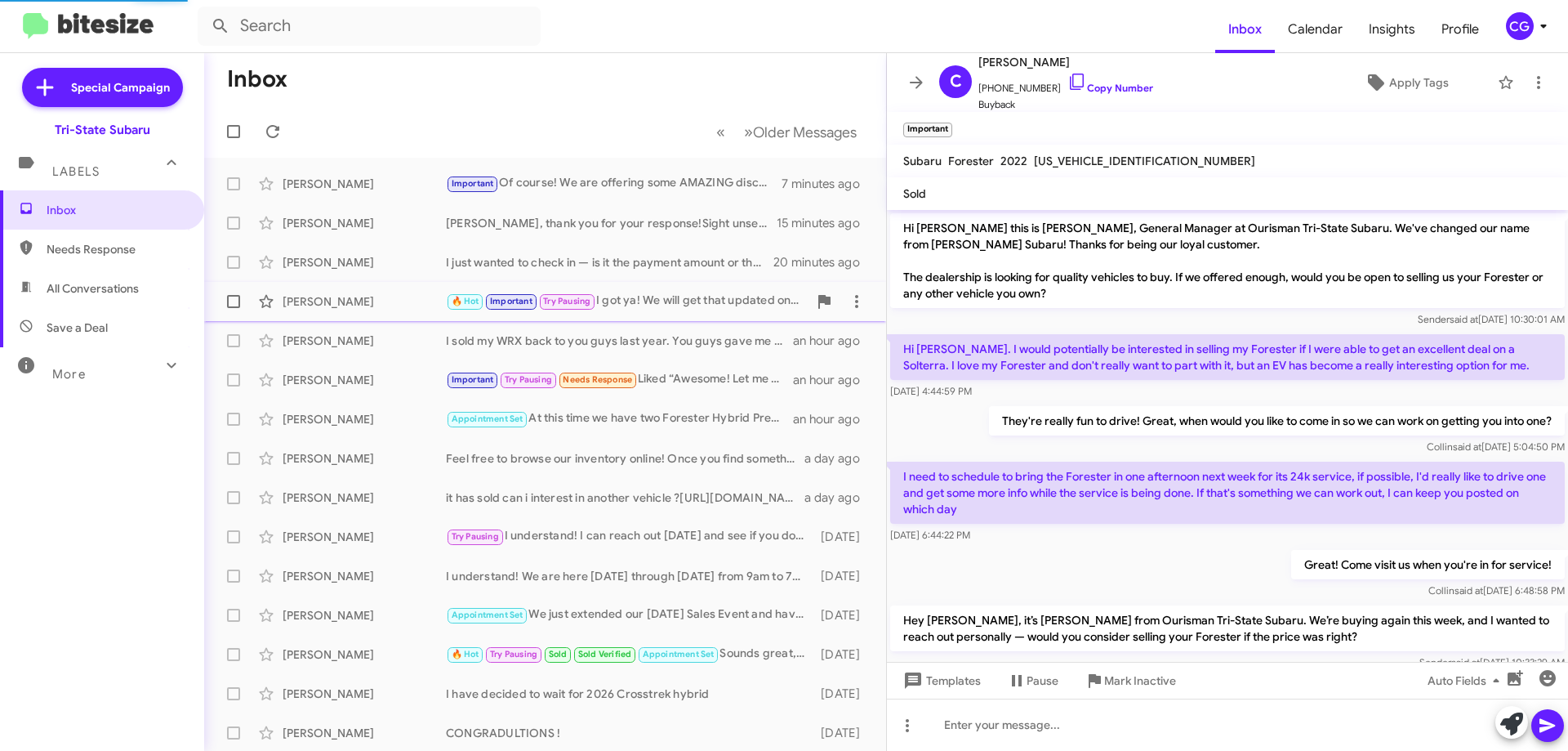
scroll to position [341, 0]
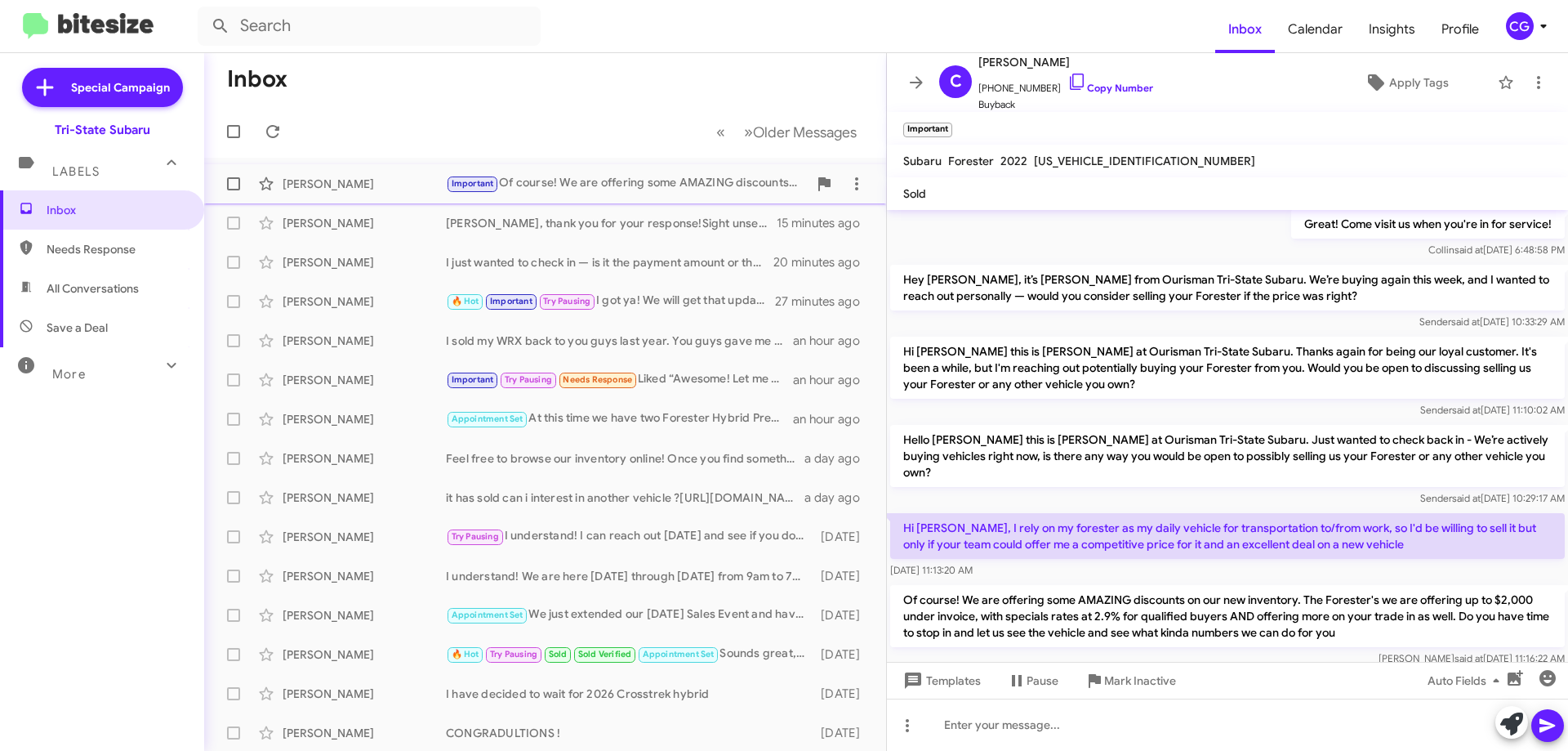
click at [669, 186] on div "Important Of course! We are offering some AMAZING discounts on our new inventor…" at bounding box center [627, 184] width 362 height 19
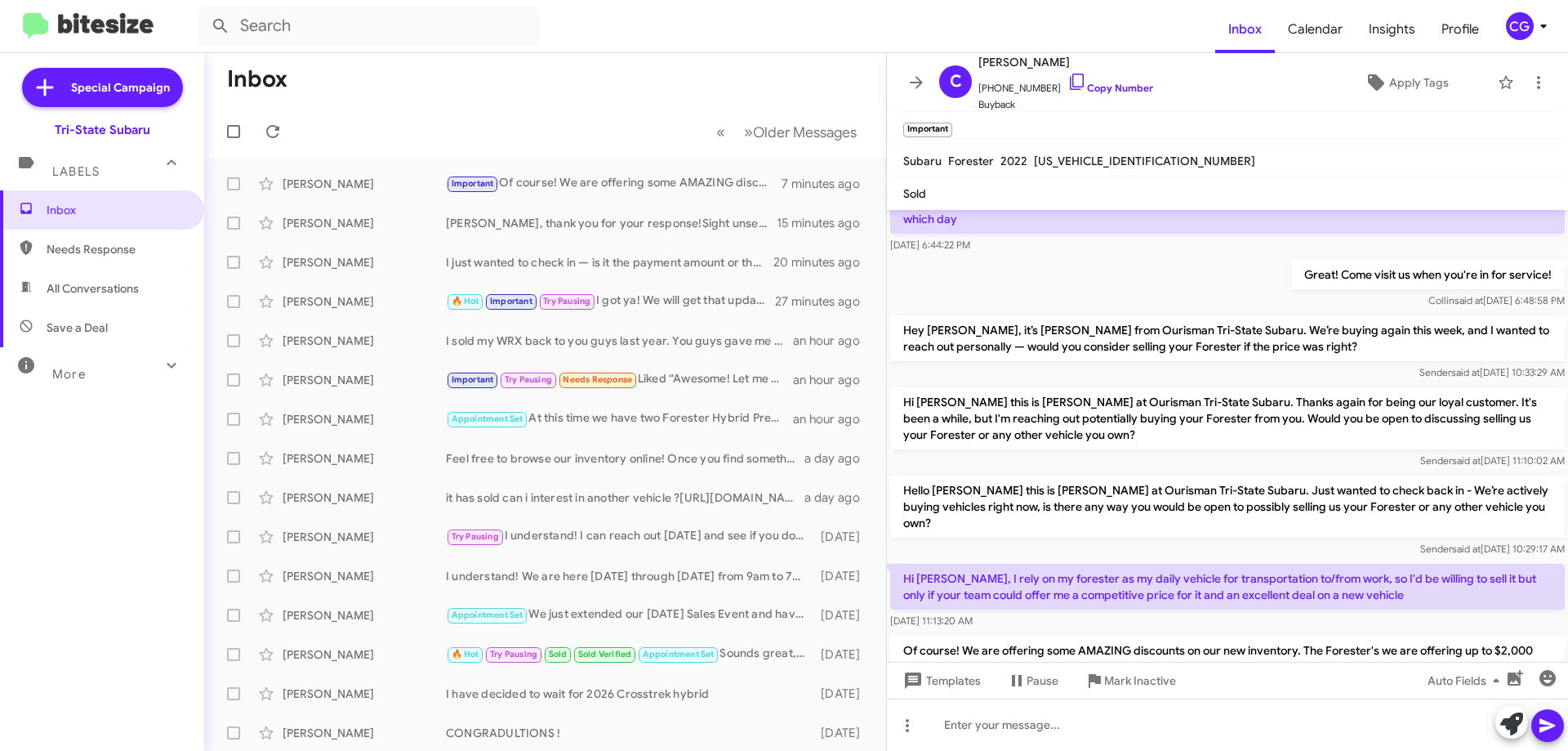
scroll to position [374, 0]
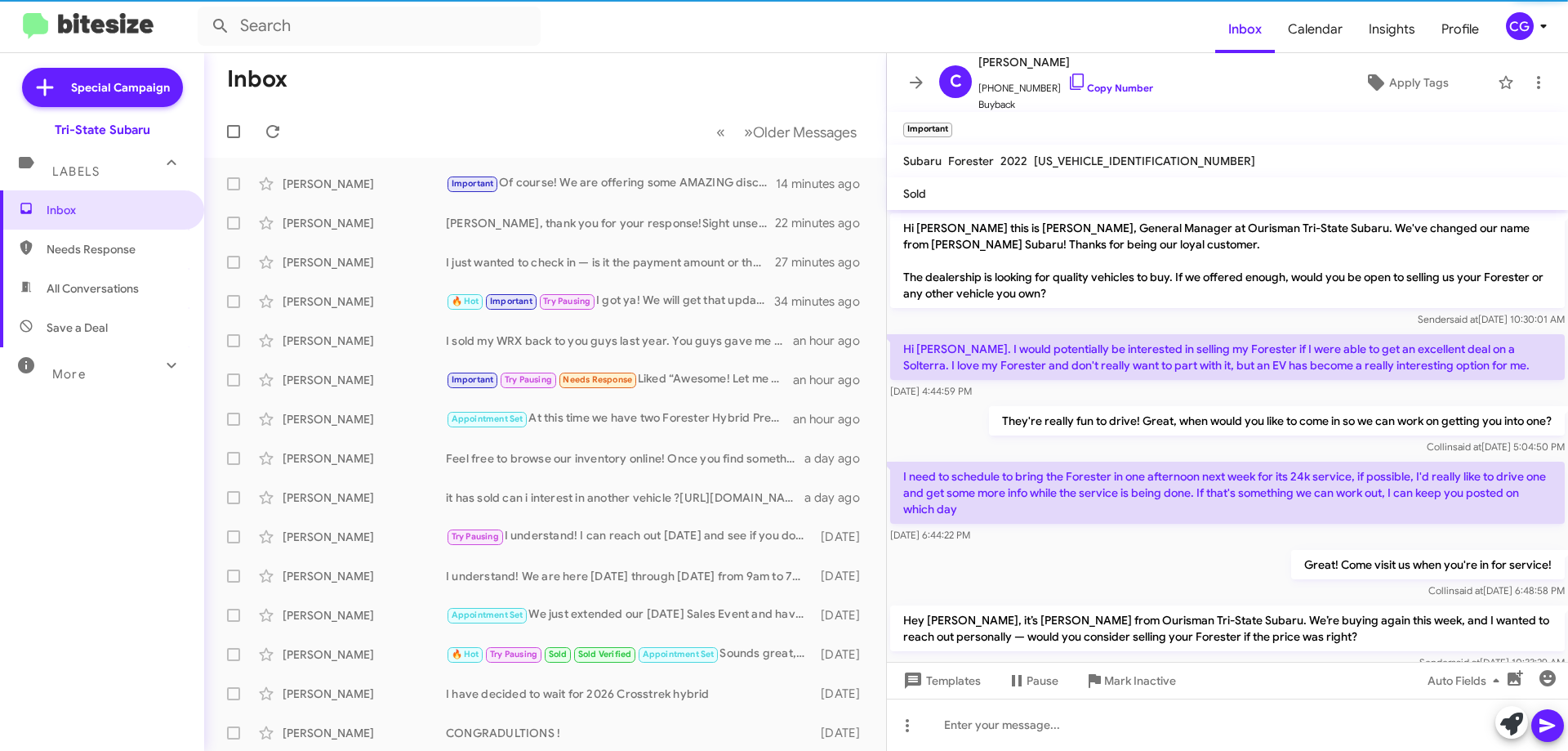
scroll to position [374, 0]
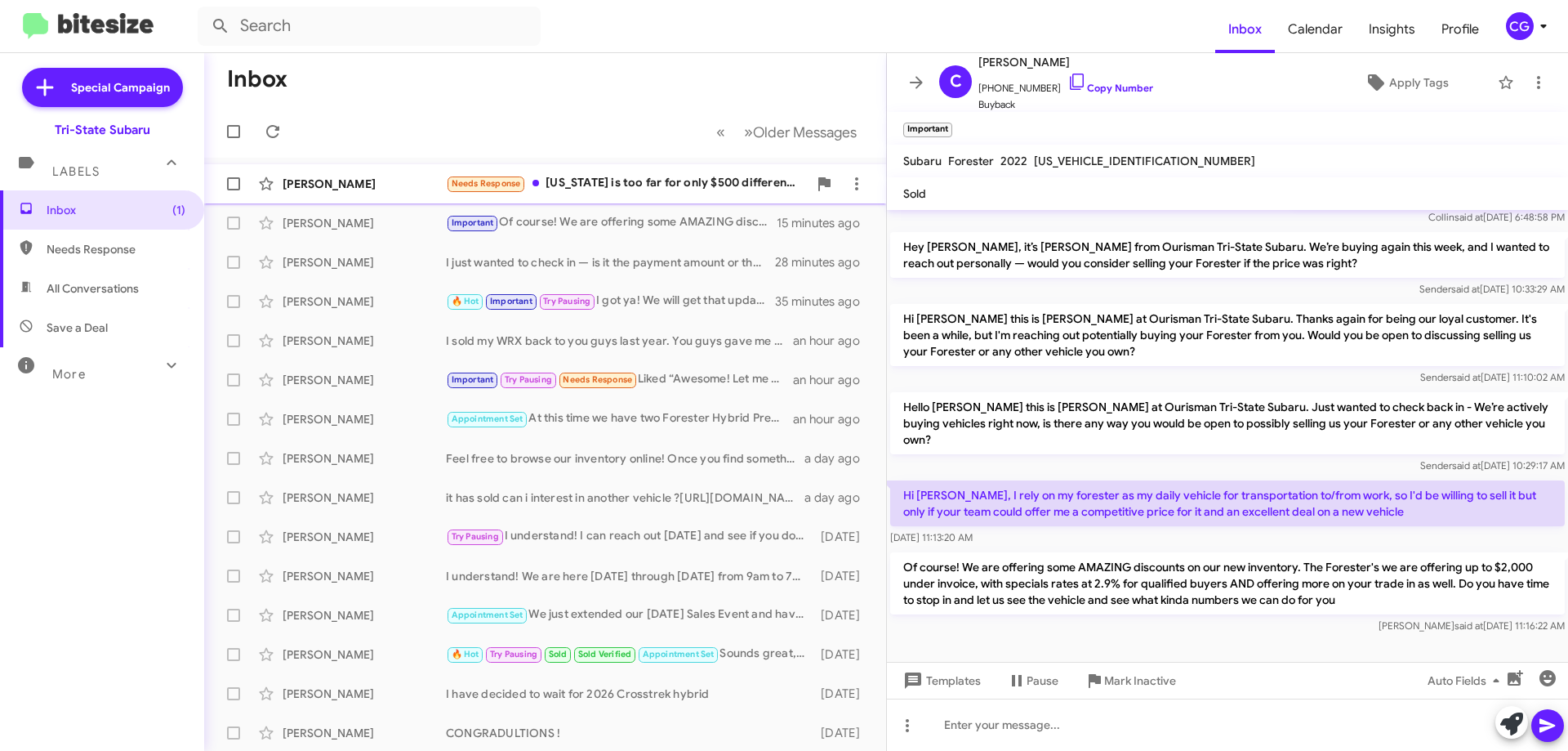
click at [645, 181] on div "Needs Response [US_STATE] is too far for only $500 difference. I know this exac…" at bounding box center [627, 184] width 362 height 19
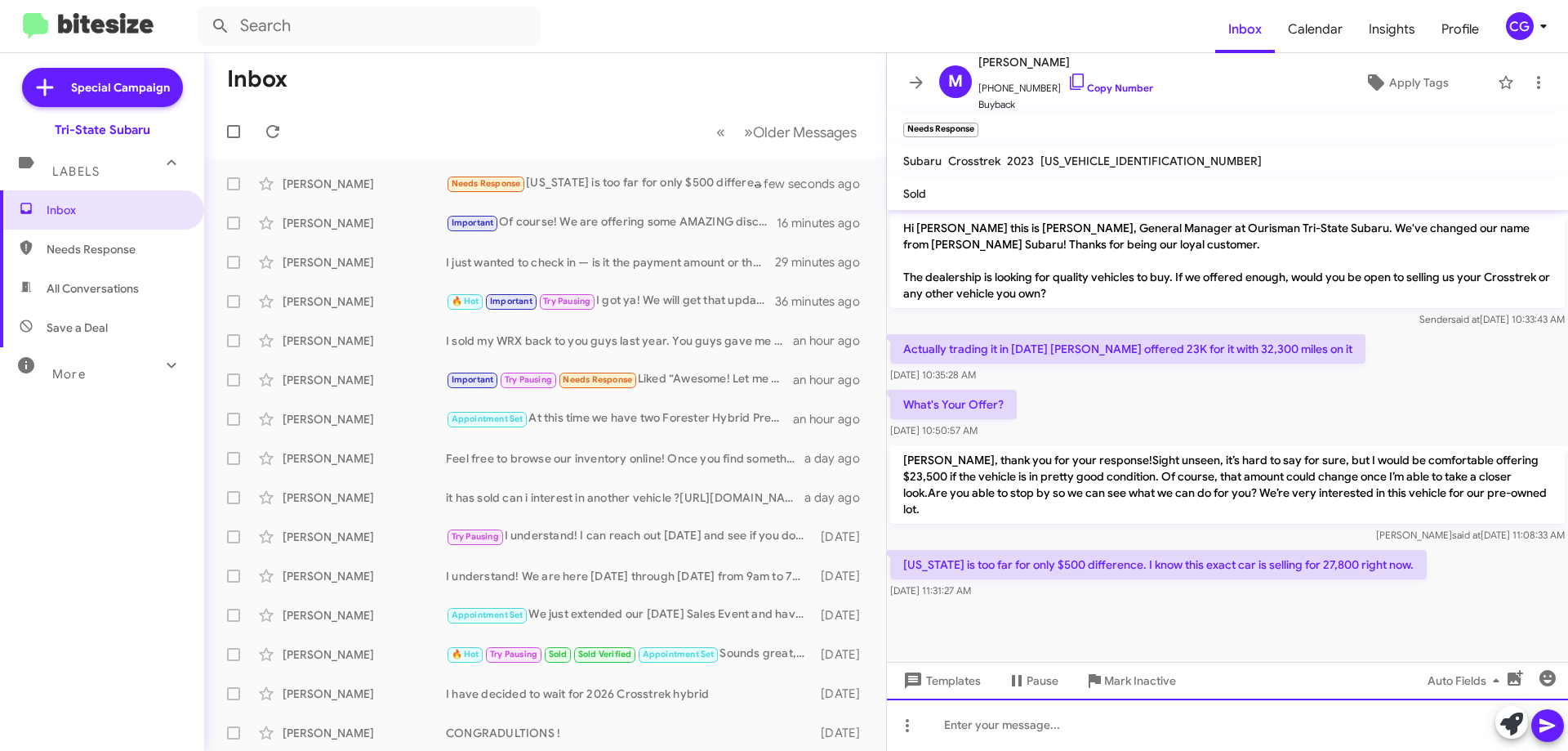
click at [1089, 712] on div at bounding box center [1227, 725] width 681 height 52
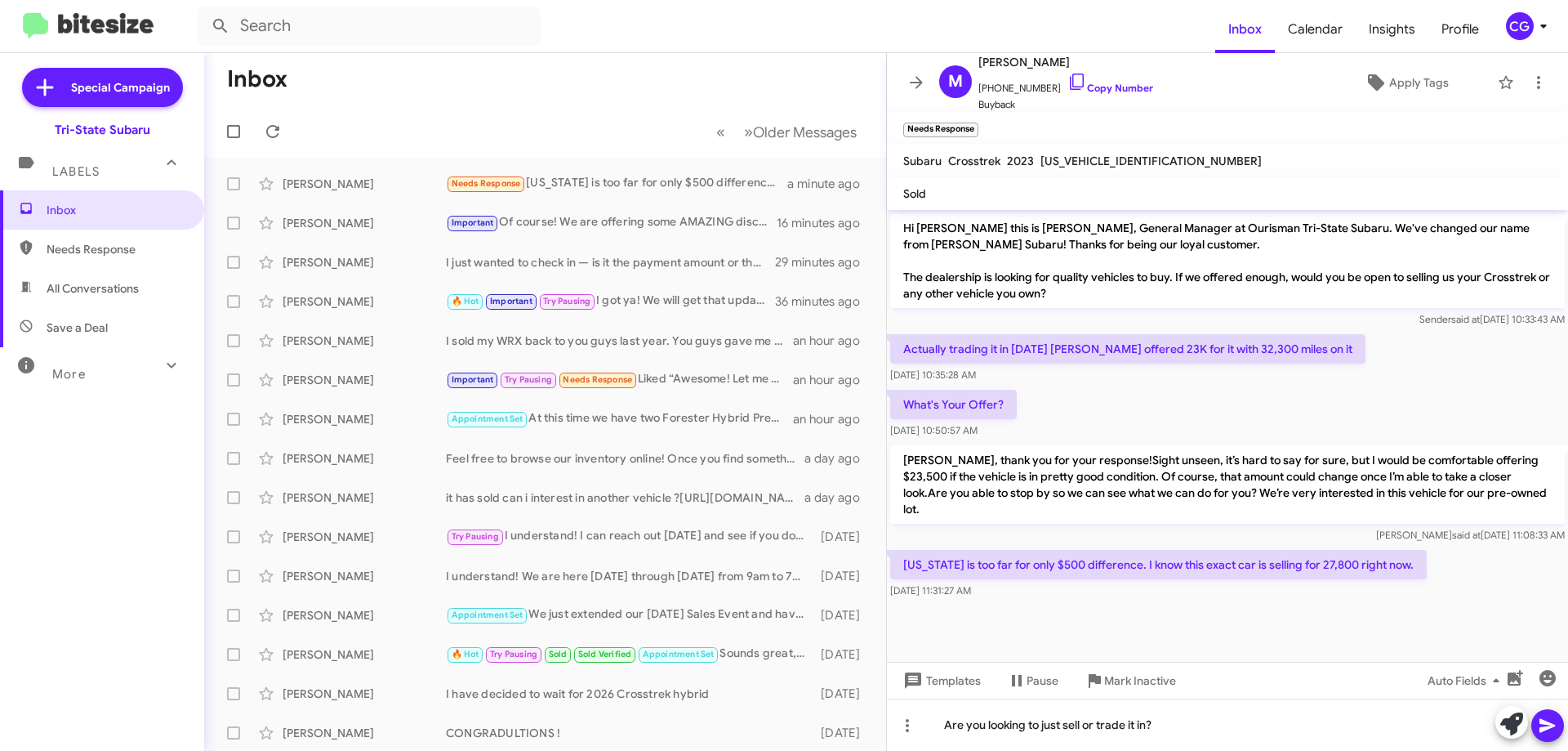
click at [1547, 725] on icon at bounding box center [1547, 726] width 15 height 14
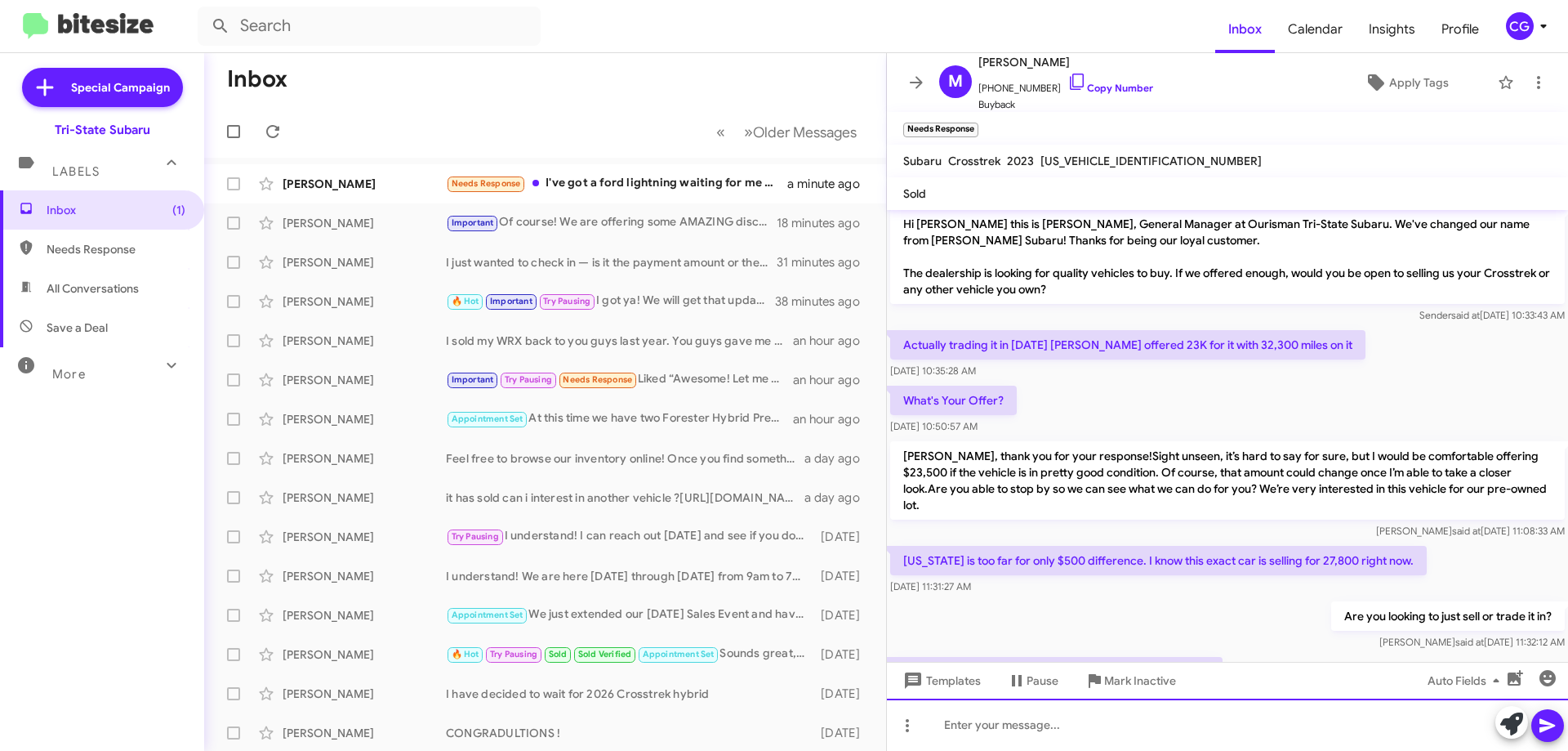
scroll to position [63, 0]
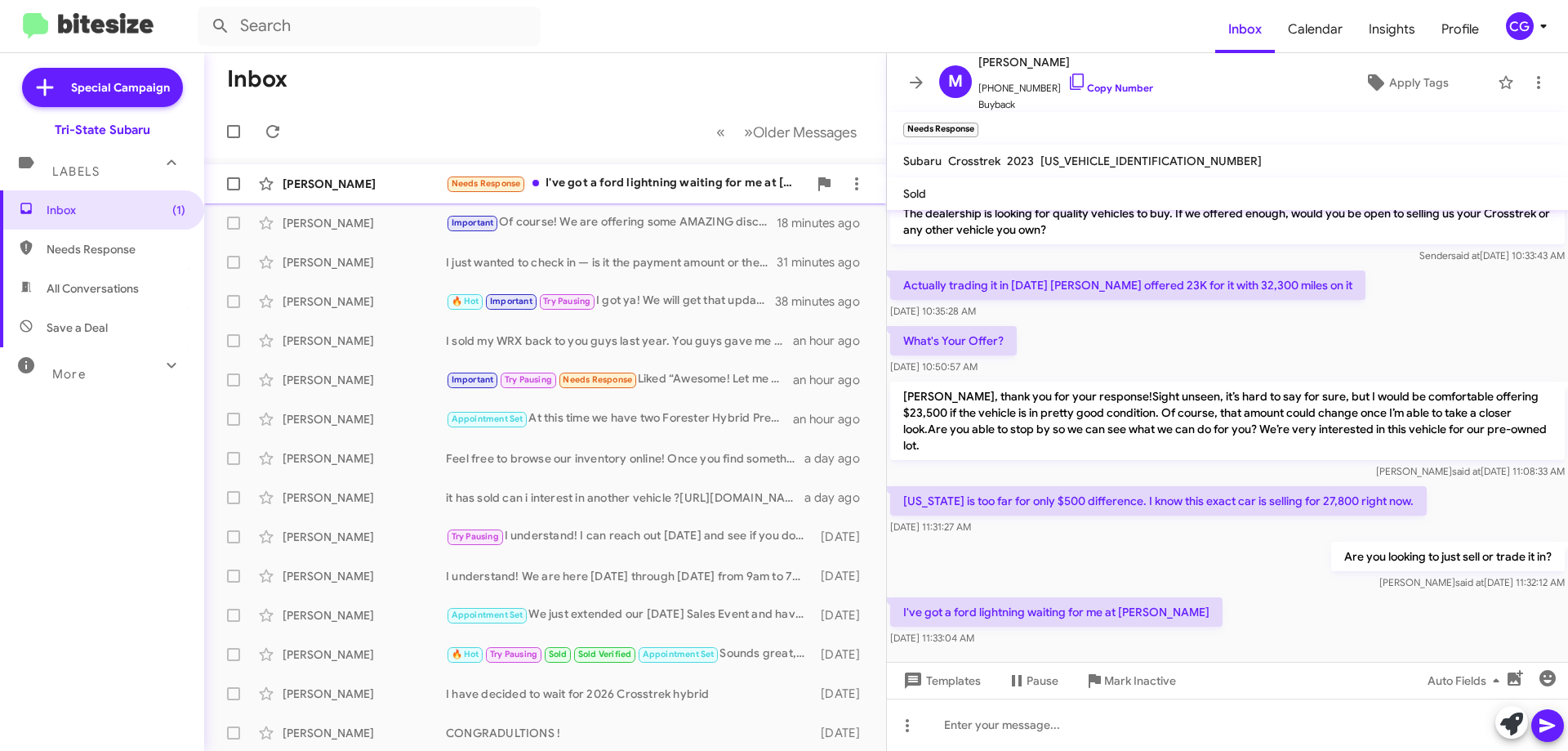
click at [618, 177] on div "Needs Response I've got a ford lightning waiting for me at John Kennedy" at bounding box center [627, 184] width 362 height 19
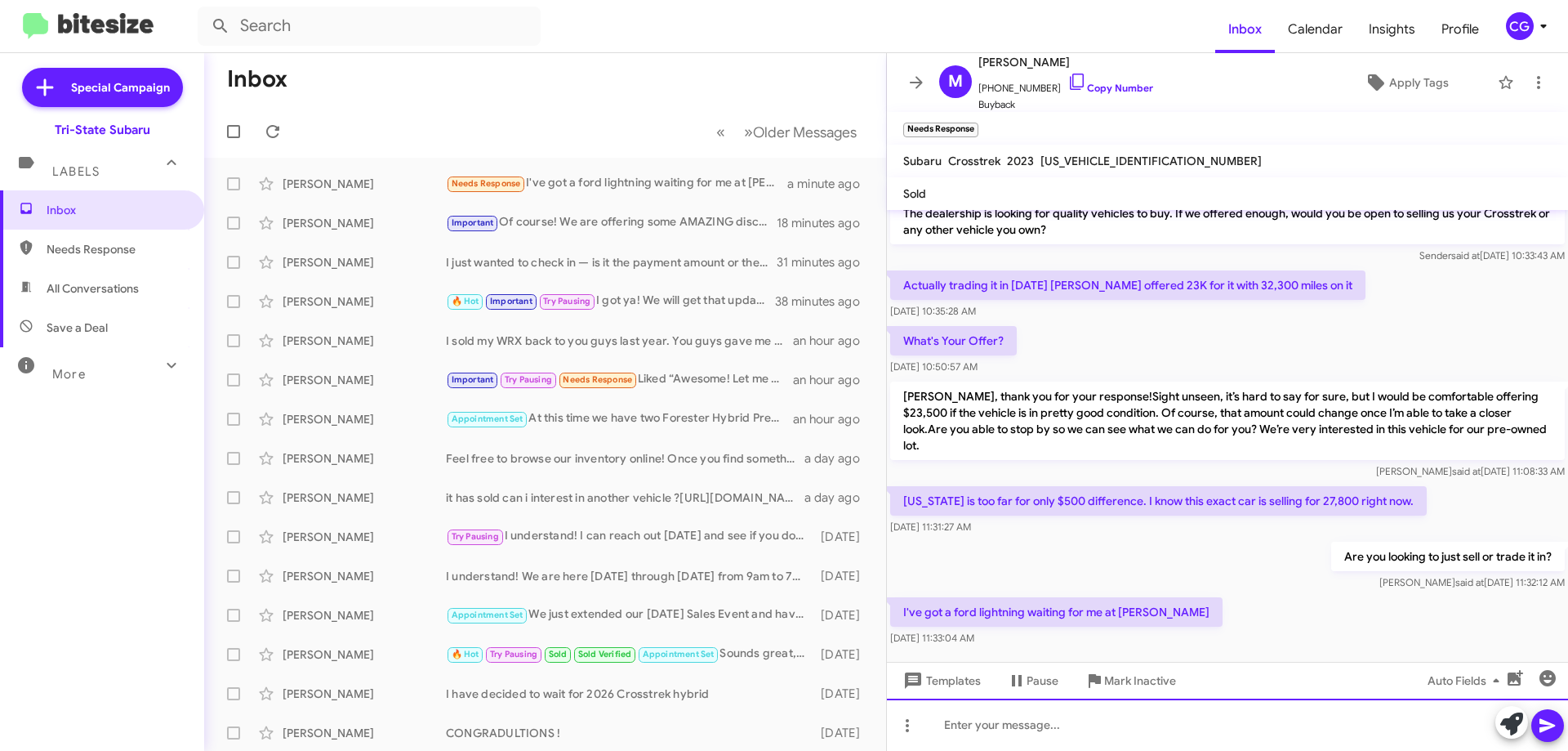
drag, startPoint x: 1035, startPoint y: 725, endPoint x: 1002, endPoint y: 711, distance: 35.8
click at [1033, 725] on div at bounding box center [1227, 725] width 681 height 52
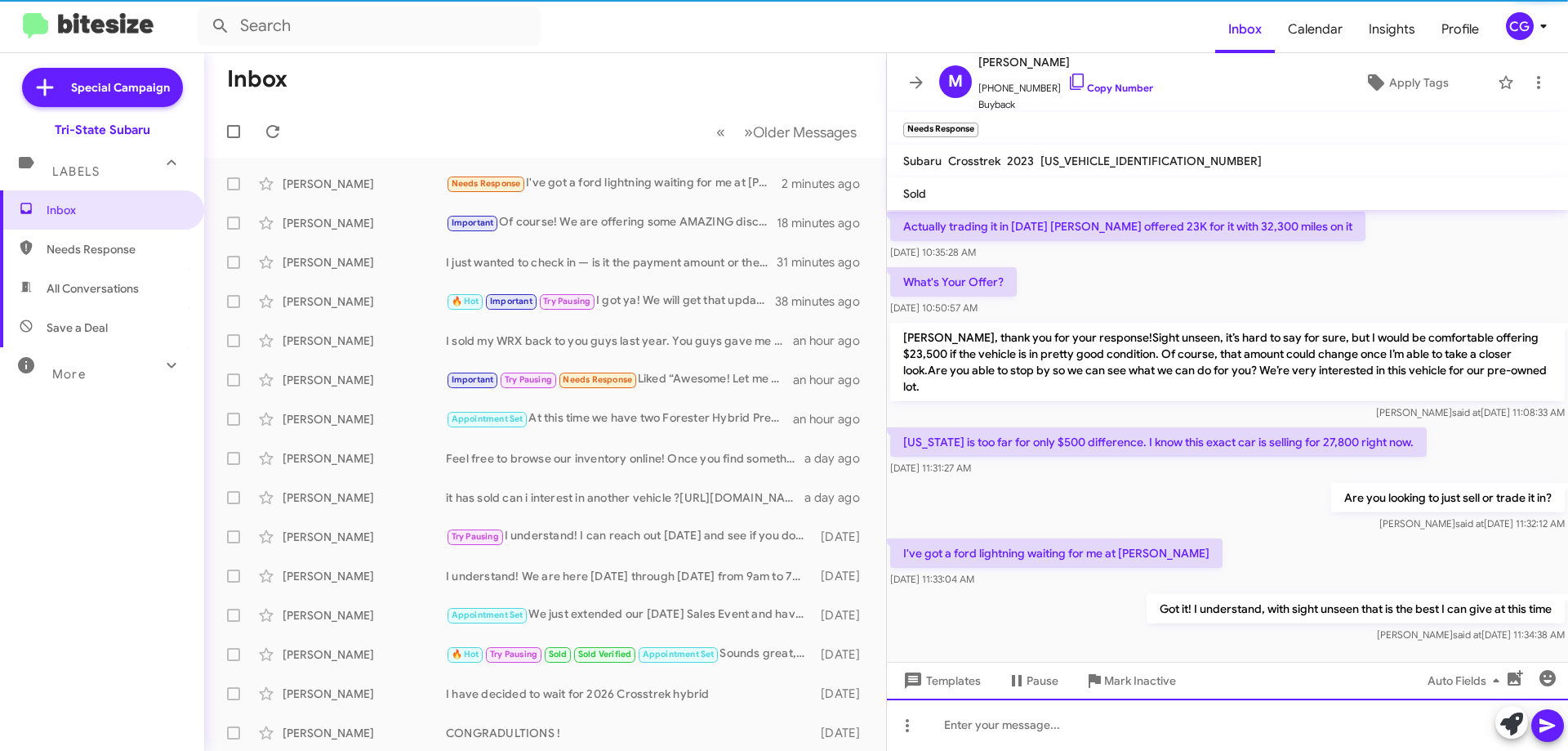
scroll to position [123, 0]
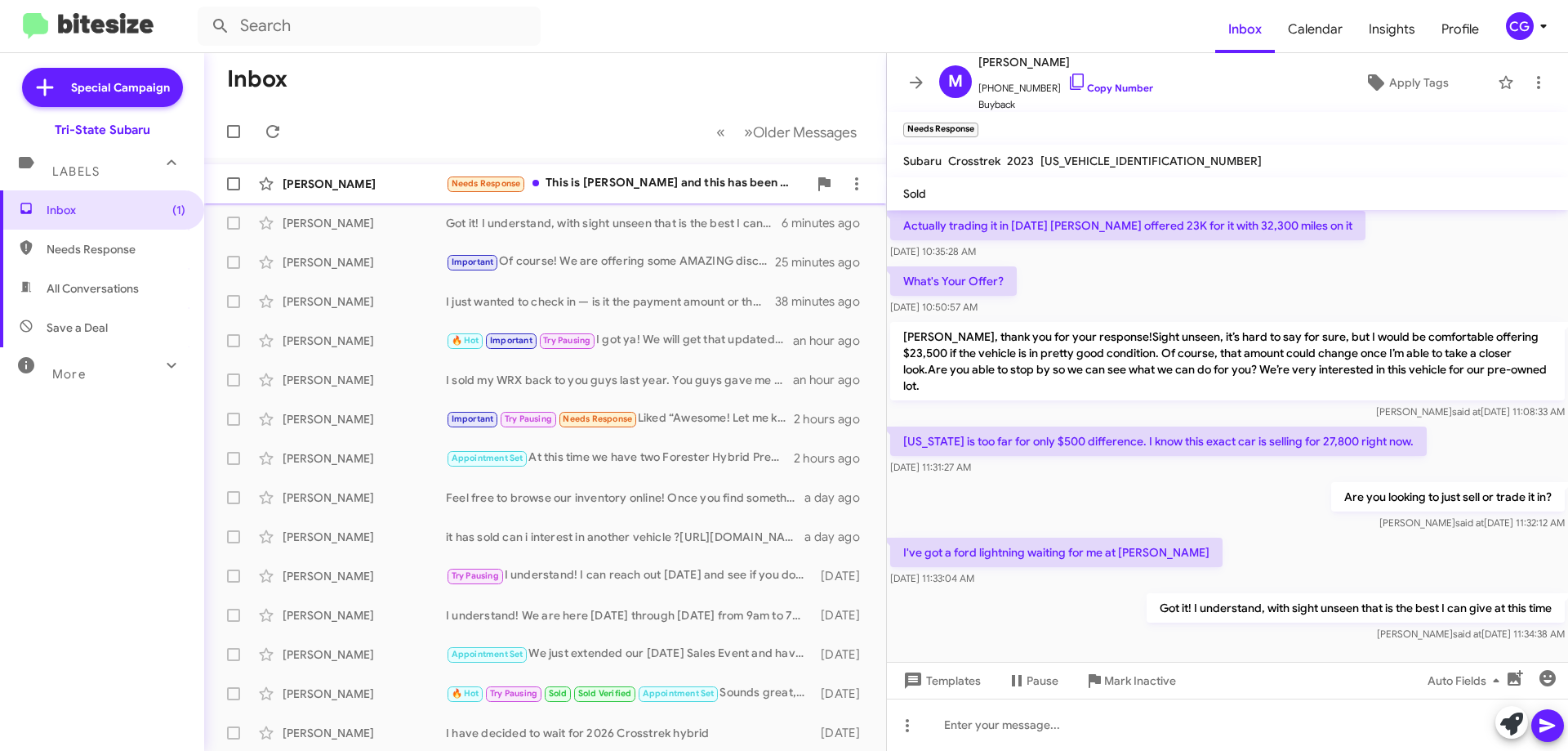
click at [665, 182] on div "Needs Response This is Laura Johnson and this has been my phone number since 20…" at bounding box center [627, 184] width 362 height 19
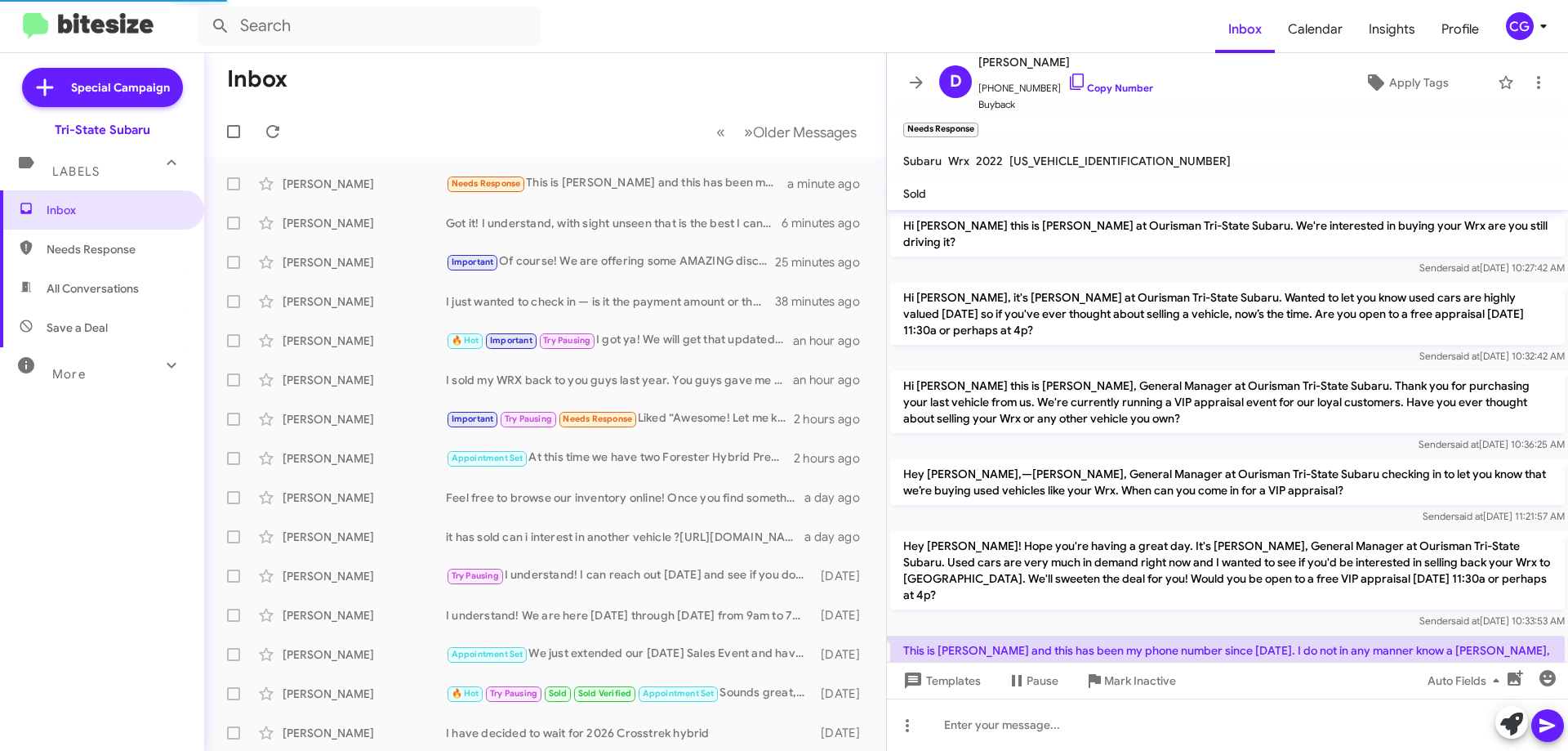
scroll to position [178, 0]
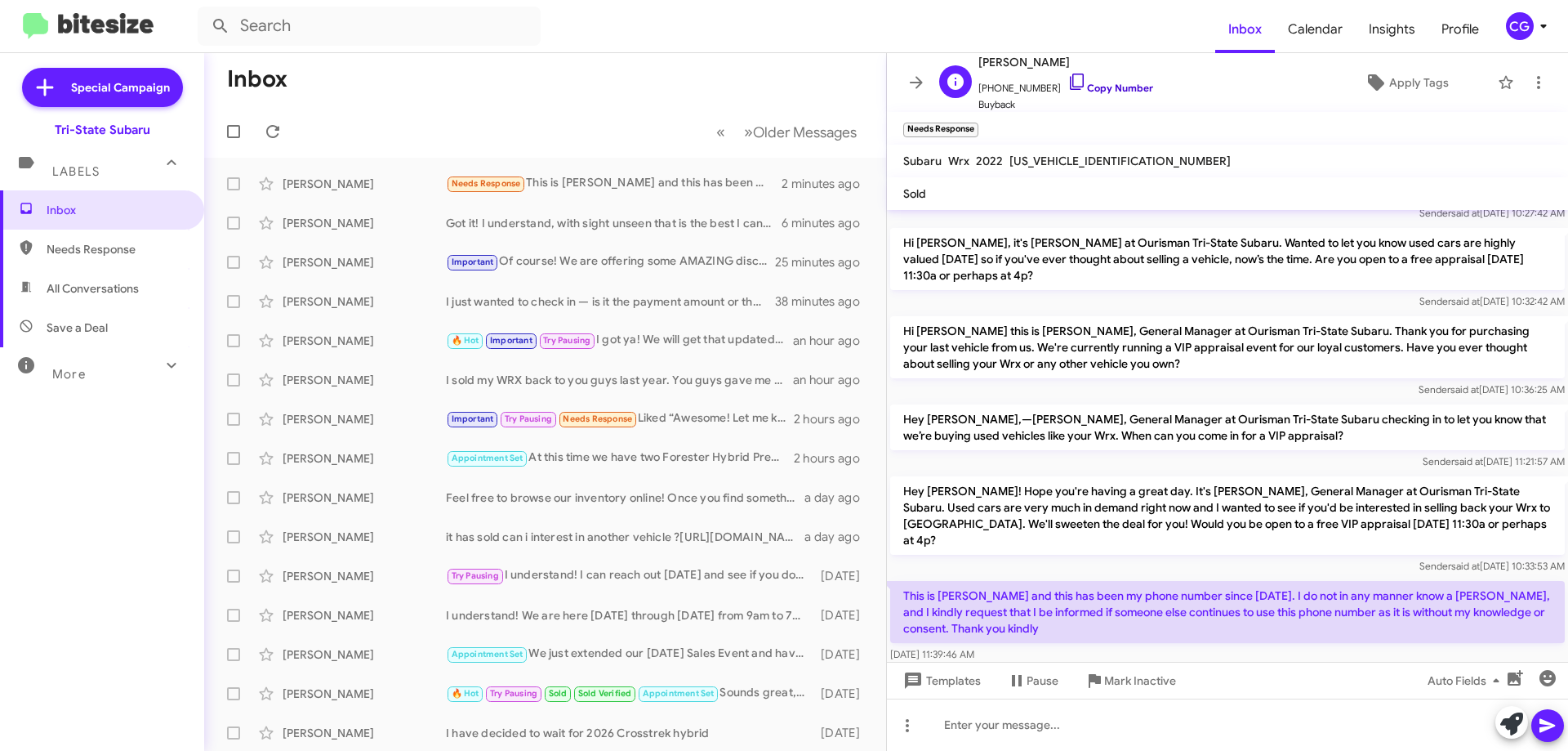
click at [1117, 89] on link "Copy Number" at bounding box center [1110, 88] width 85 height 12
click at [1101, 677] on icon at bounding box center [1094, 680] width 19 height 19
